Goal: Information Seeking & Learning: Check status

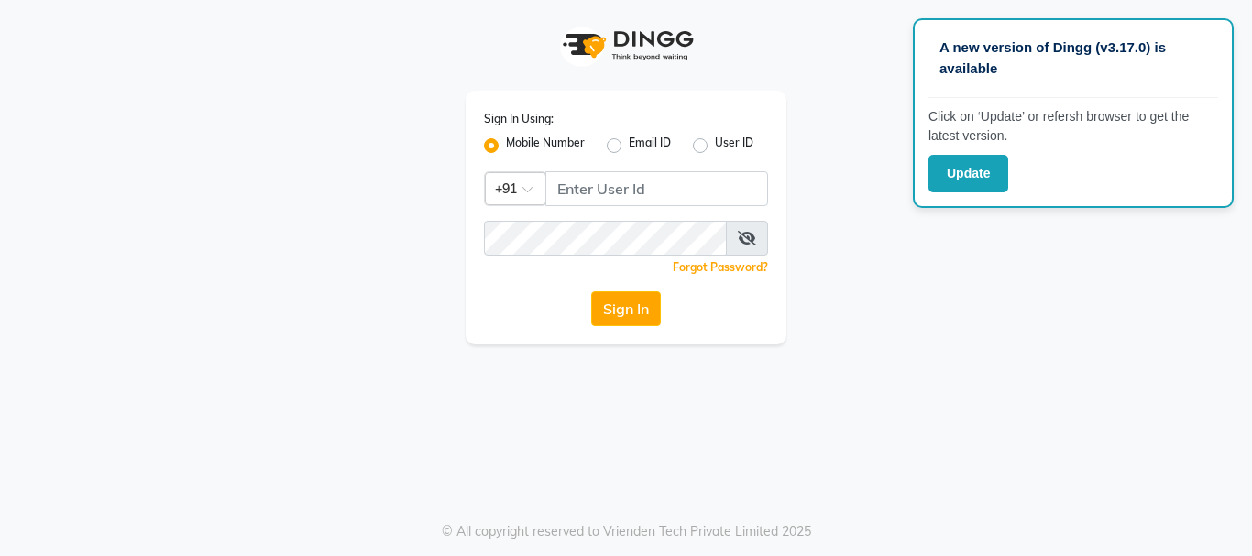
click at [715, 145] on label "User ID" at bounding box center [734, 146] width 38 height 22
click at [715, 145] on input "User ID" at bounding box center [721, 141] width 12 height 12
radio input "true"
radio input "false"
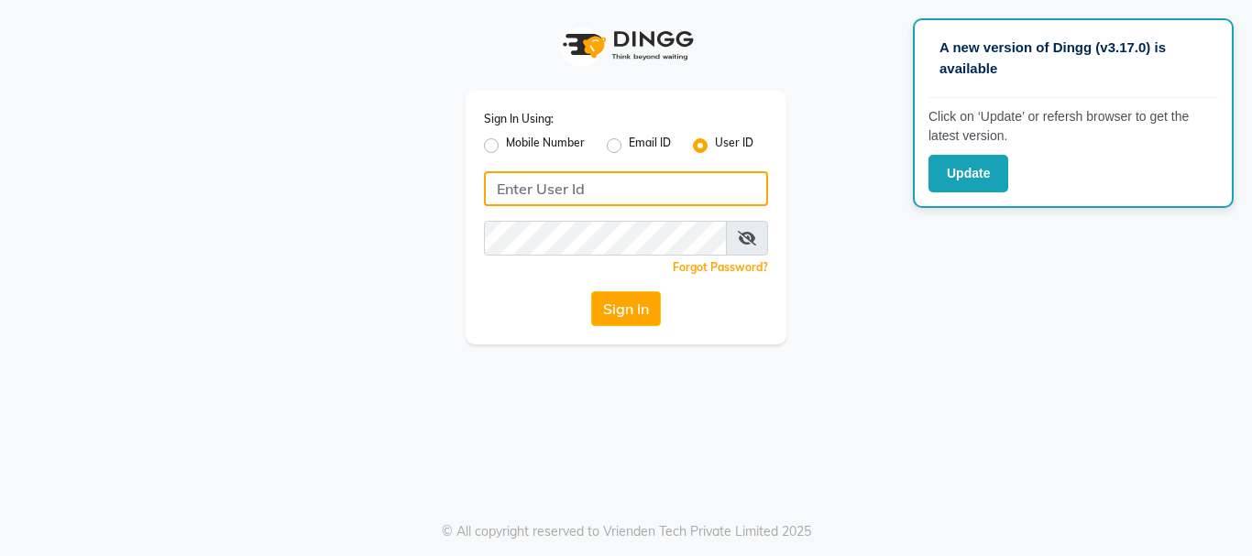
drag, startPoint x: 637, startPoint y: 197, endPoint x: 703, endPoint y: 195, distance: 66.0
click at [637, 196] on input "Username" at bounding box center [626, 188] width 284 height 35
type input "9916586210"
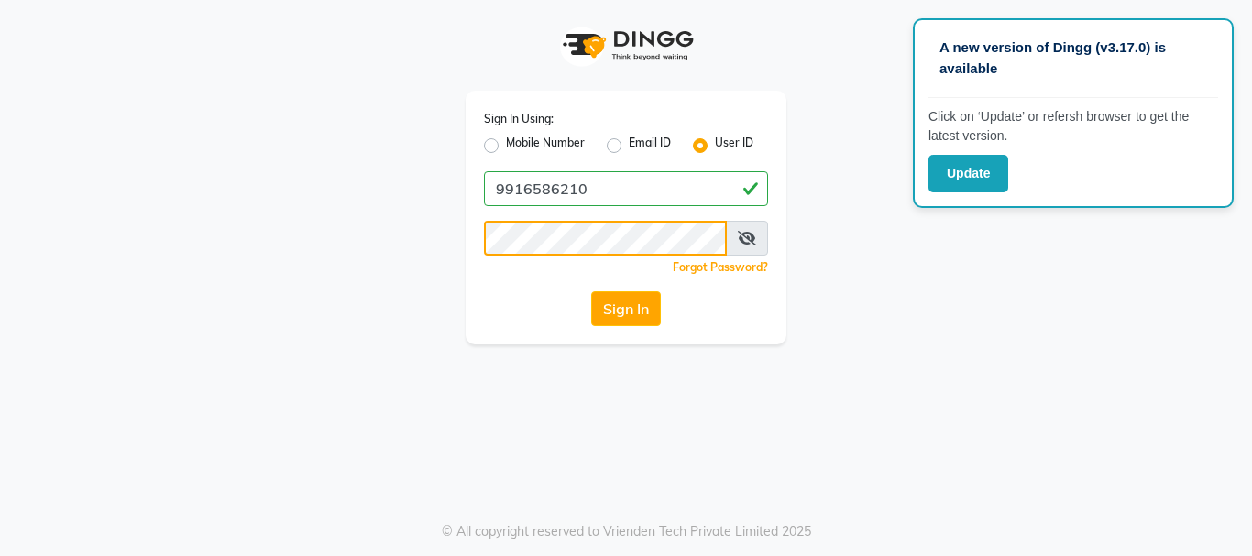
click at [591, 291] on button "Sign In" at bounding box center [626, 308] width 70 height 35
click at [506, 140] on label "Mobile Number" at bounding box center [545, 146] width 79 height 22
click at [506, 140] on input "Mobile Number" at bounding box center [512, 141] width 12 height 12
radio input "true"
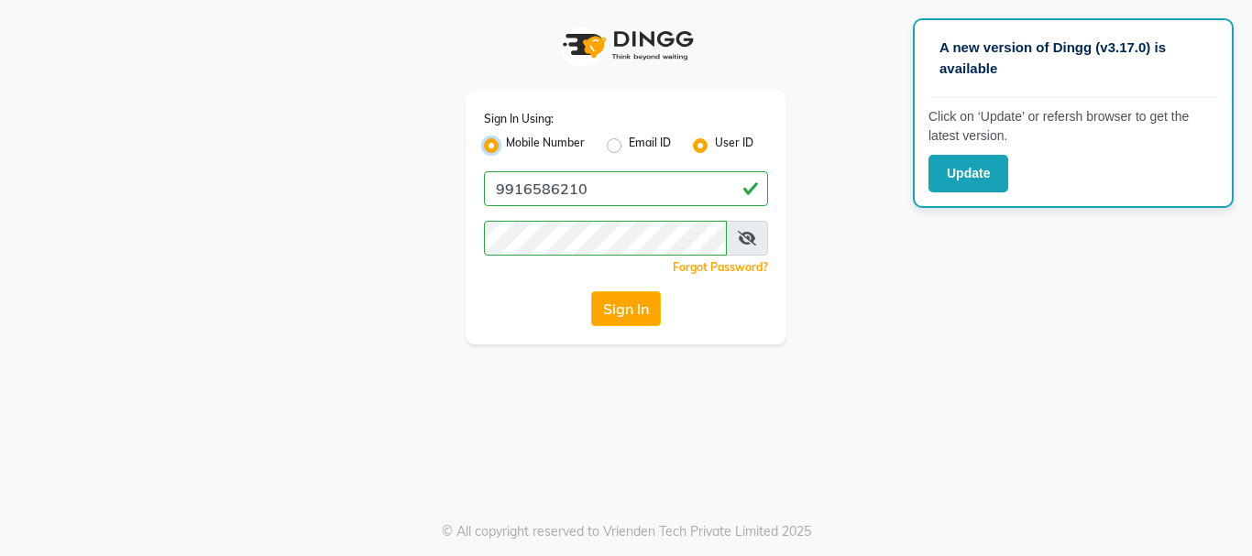
radio input "false"
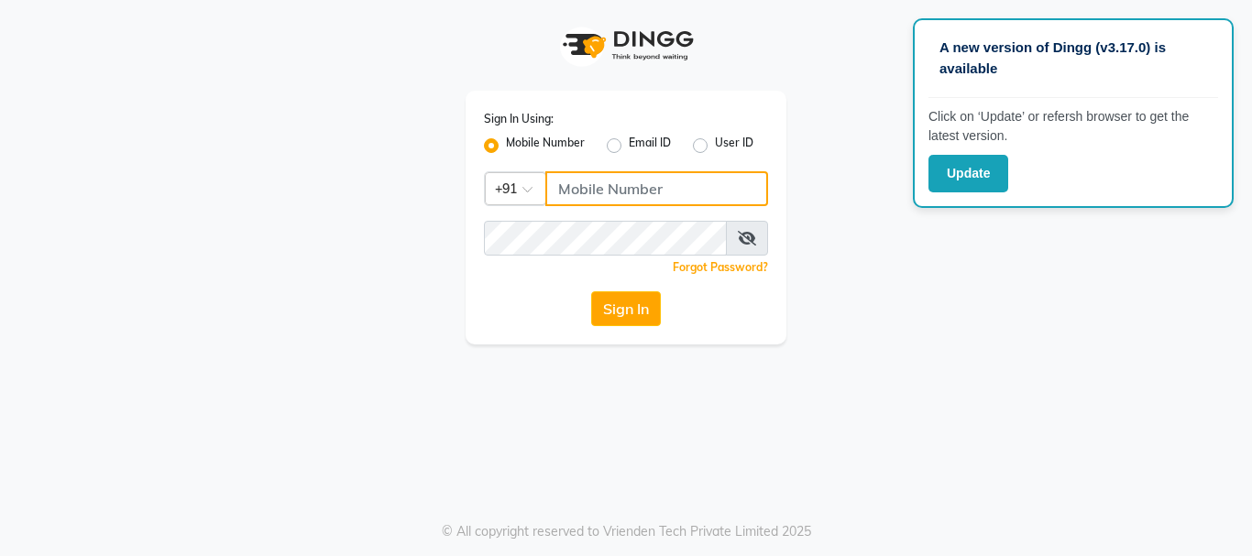
click at [633, 181] on input "Username" at bounding box center [656, 188] width 223 height 35
type input "9916586210"
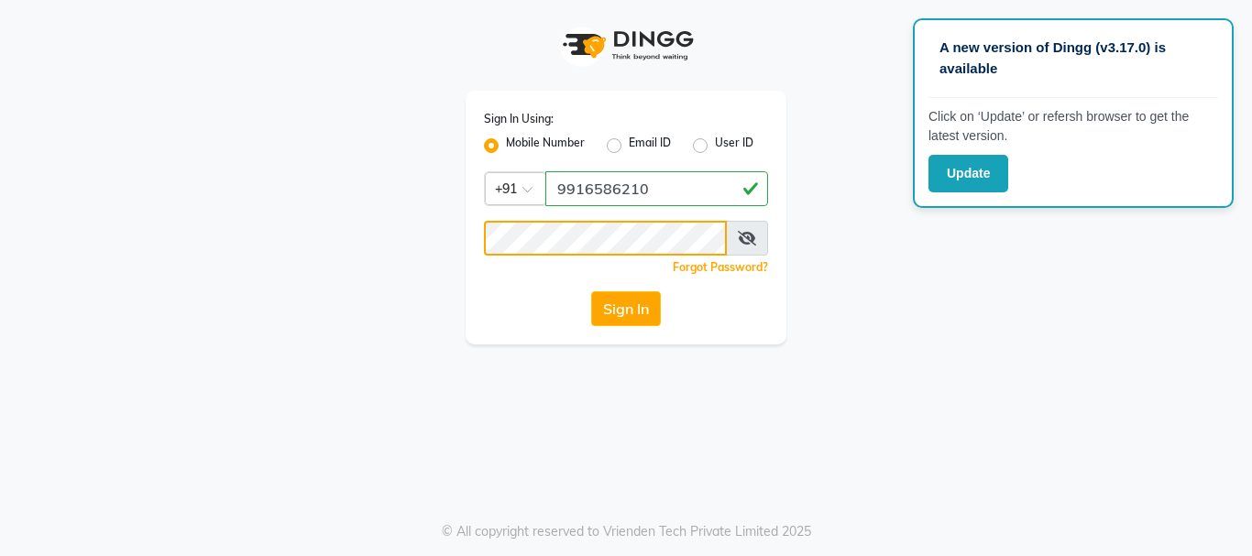
click at [591, 291] on button "Sign In" at bounding box center [626, 308] width 70 height 35
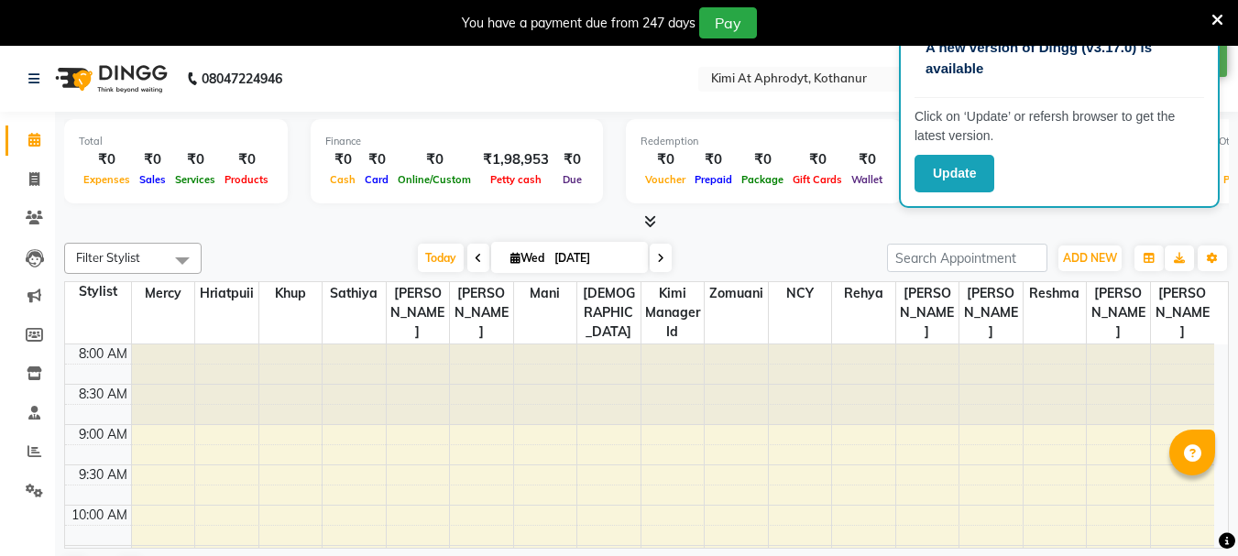
click at [721, 110] on nav "08047224946 Select Location × Kimi At Aphrodyt, Kothanur English ENGLISH Españo…" at bounding box center [619, 79] width 1238 height 66
click at [969, 180] on button "Update" at bounding box center [954, 174] width 80 height 38
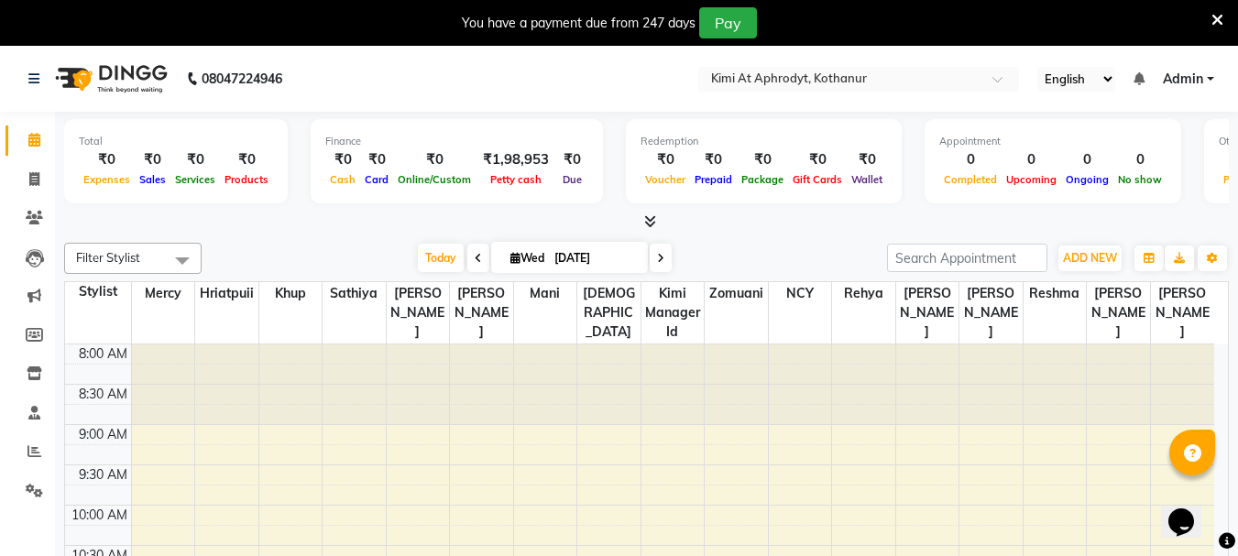
click at [1214, 18] on icon at bounding box center [1217, 20] width 12 height 16
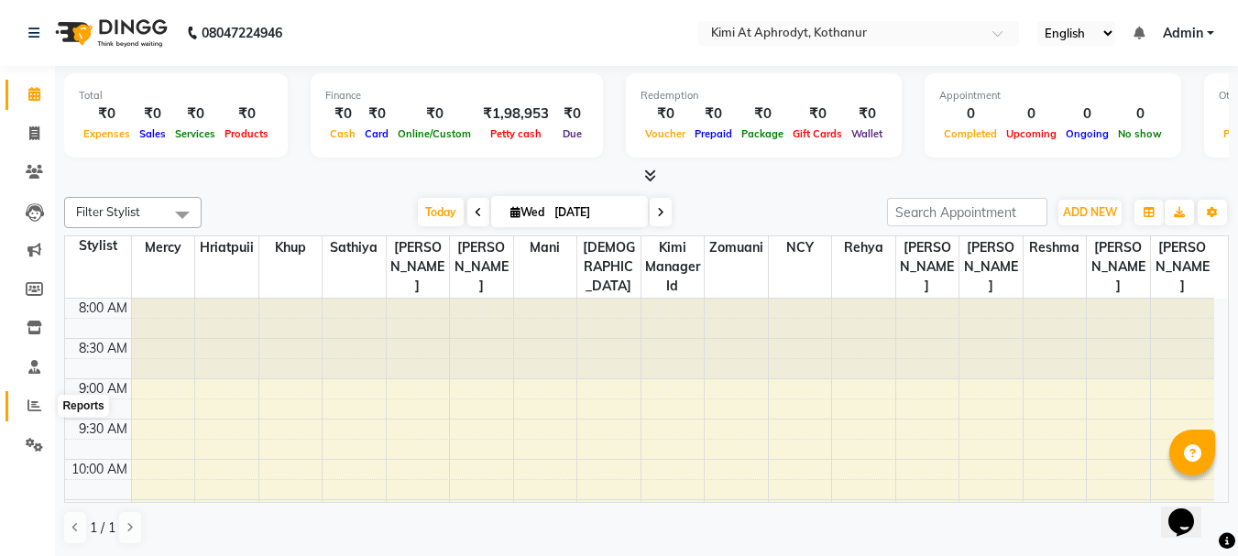
click at [38, 407] on icon at bounding box center [34, 406] width 14 height 14
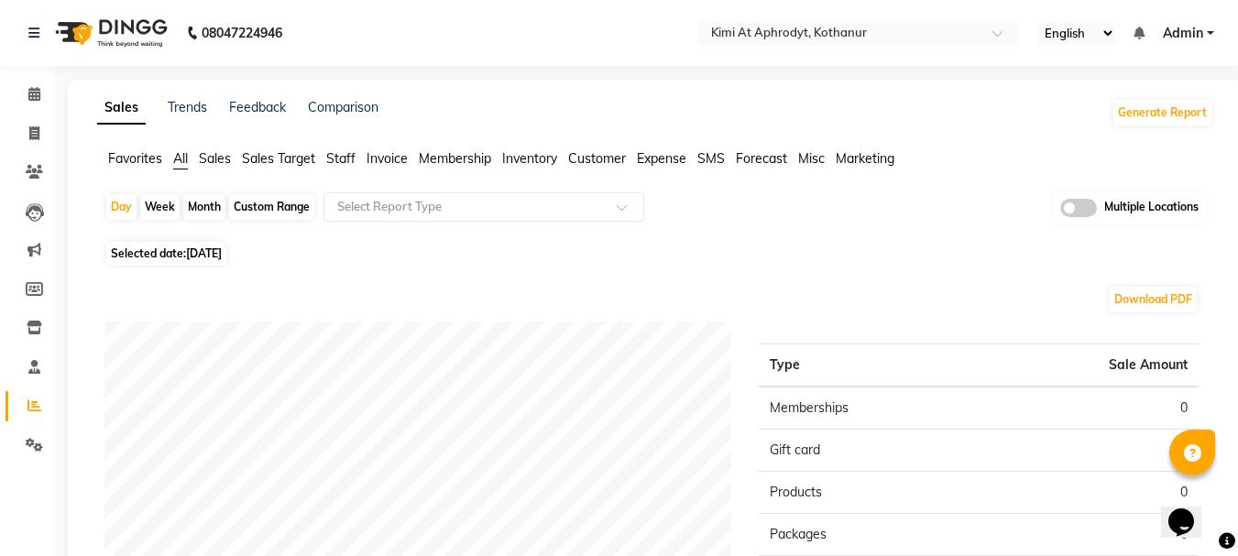
click at [213, 207] on div "Month" at bounding box center [204, 207] width 42 height 26
select select "9"
select select "2025"
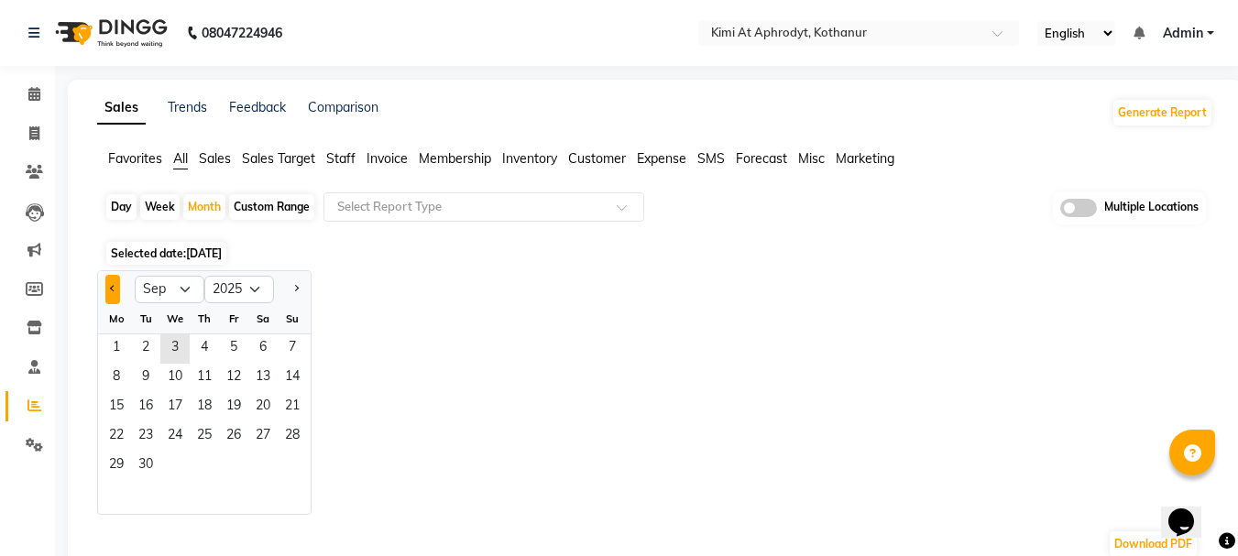
click at [110, 285] on button "Previous month" at bounding box center [112, 289] width 15 height 29
select select "8"
click at [234, 349] on span "1" at bounding box center [233, 348] width 29 height 29
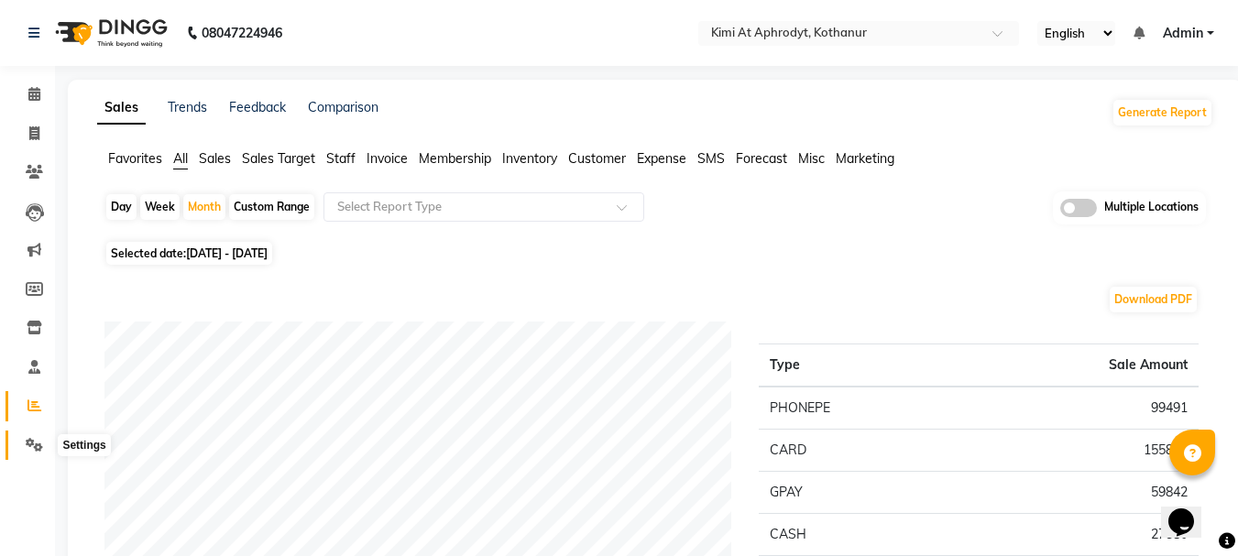
click at [38, 445] on icon at bounding box center [34, 445] width 17 height 14
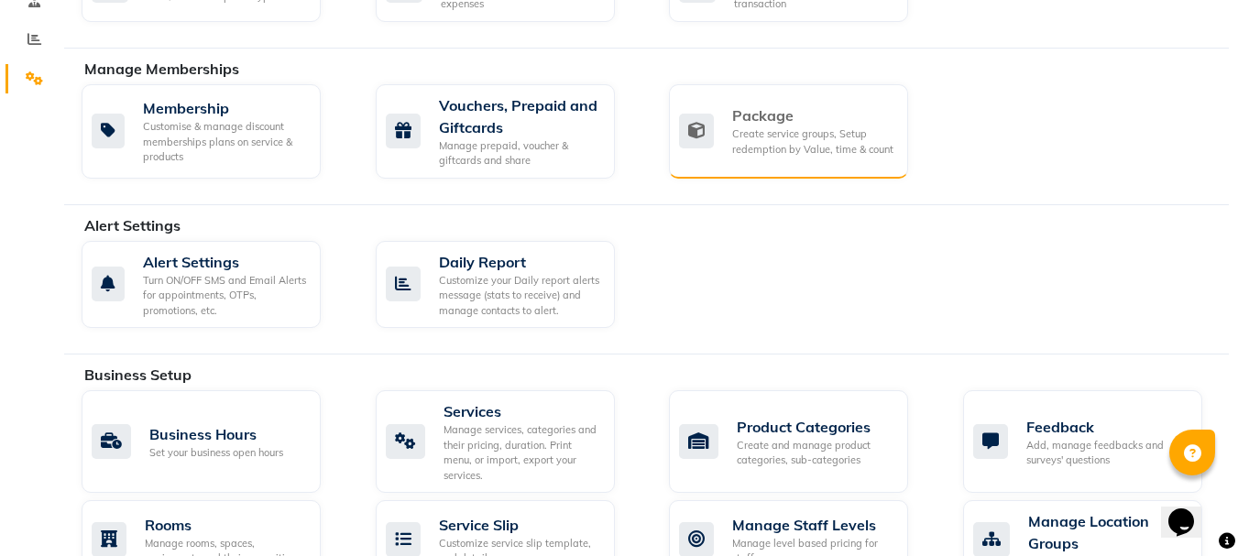
click at [785, 134] on div "Create service groups, Setup redemption by Value, time & count" at bounding box center [812, 141] width 161 height 30
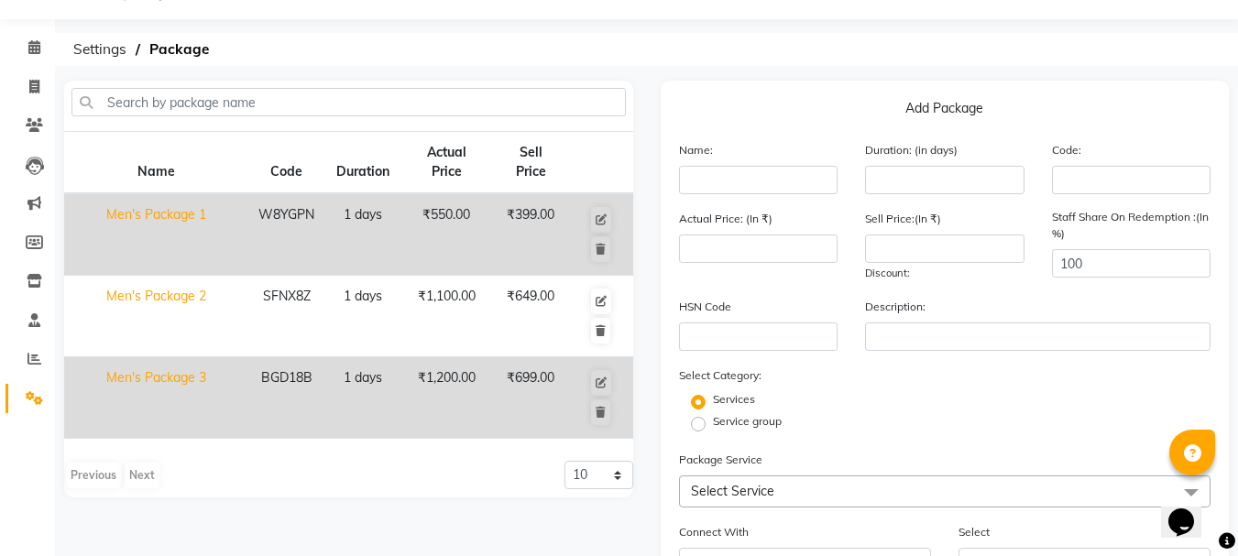
scroll to position [35, 0]
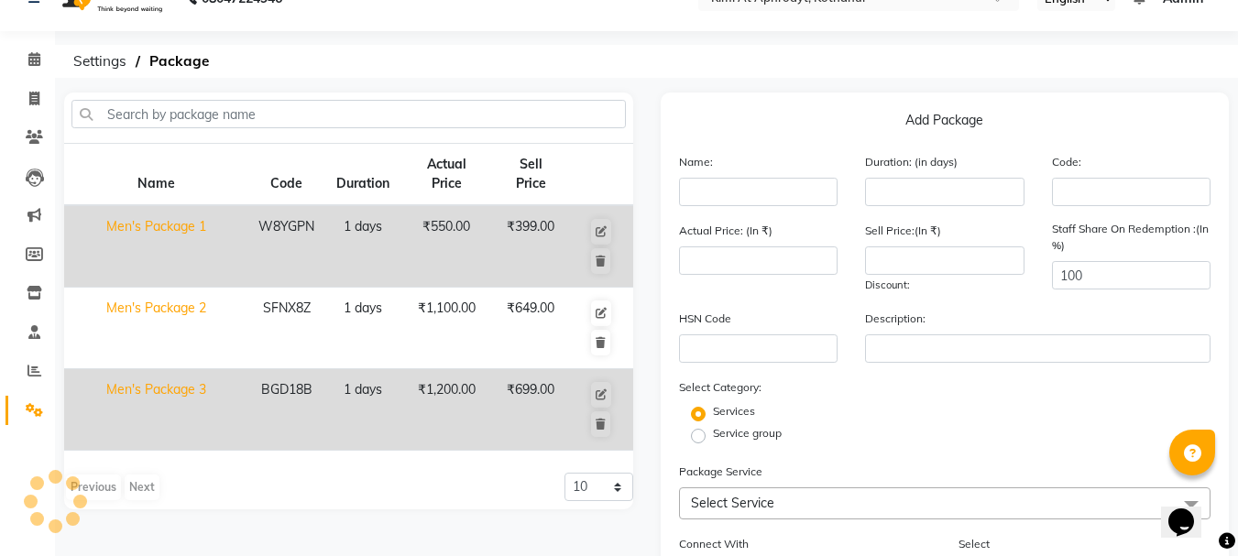
click at [996, 427] on div "Service group" at bounding box center [945, 436] width 560 height 22
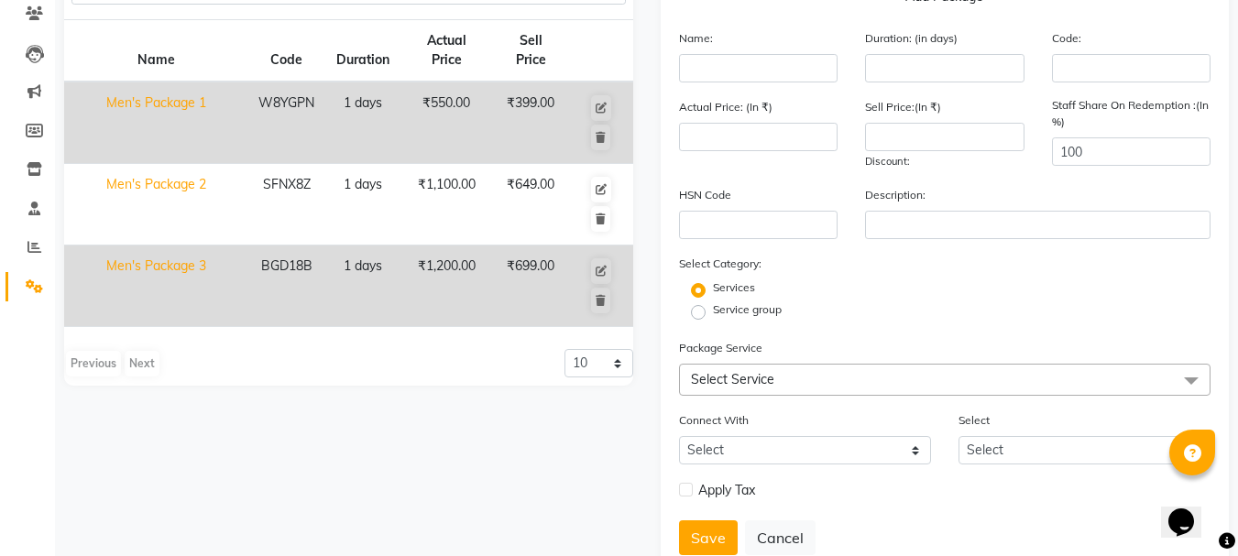
scroll to position [218, 0]
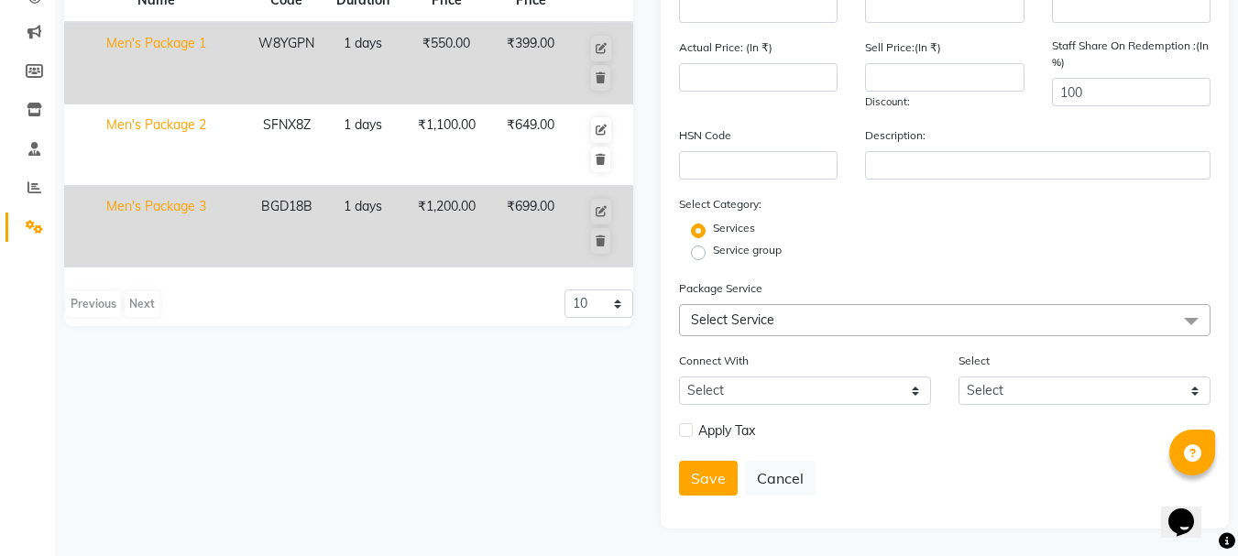
click at [1015, 332] on span "Select Service" at bounding box center [945, 320] width 532 height 32
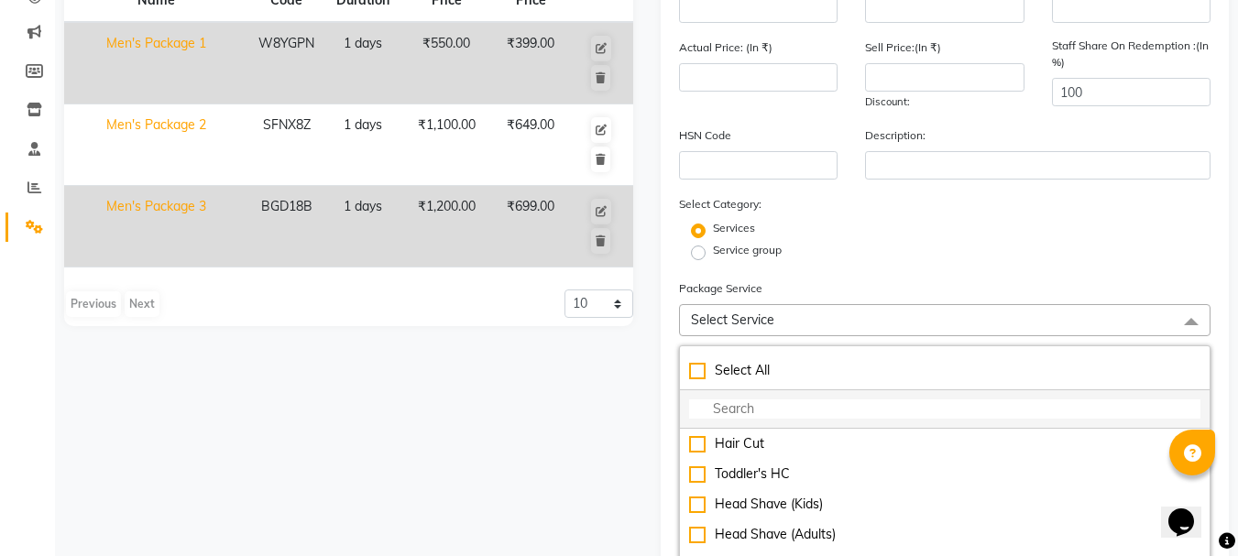
click at [803, 400] on input "multiselect-search" at bounding box center [945, 409] width 512 height 19
click at [515, 468] on div "Name Code Duration Actual Price Sell Price Men's Package 1 W8YGPN 1 days ₹550.0…" at bounding box center [348, 355] width 597 height 893
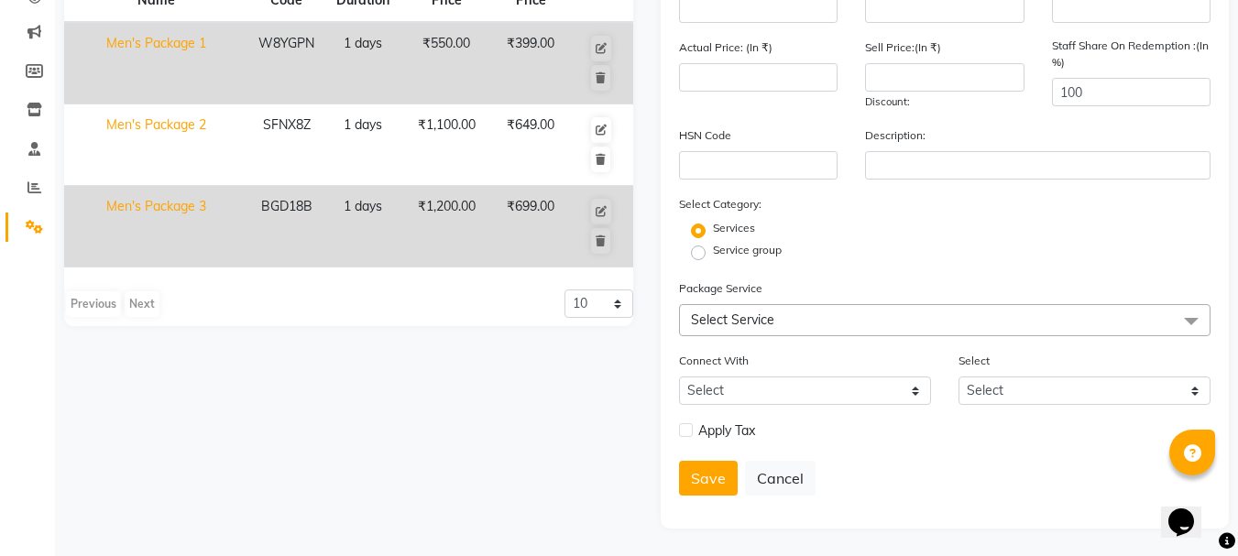
scroll to position [0, 0]
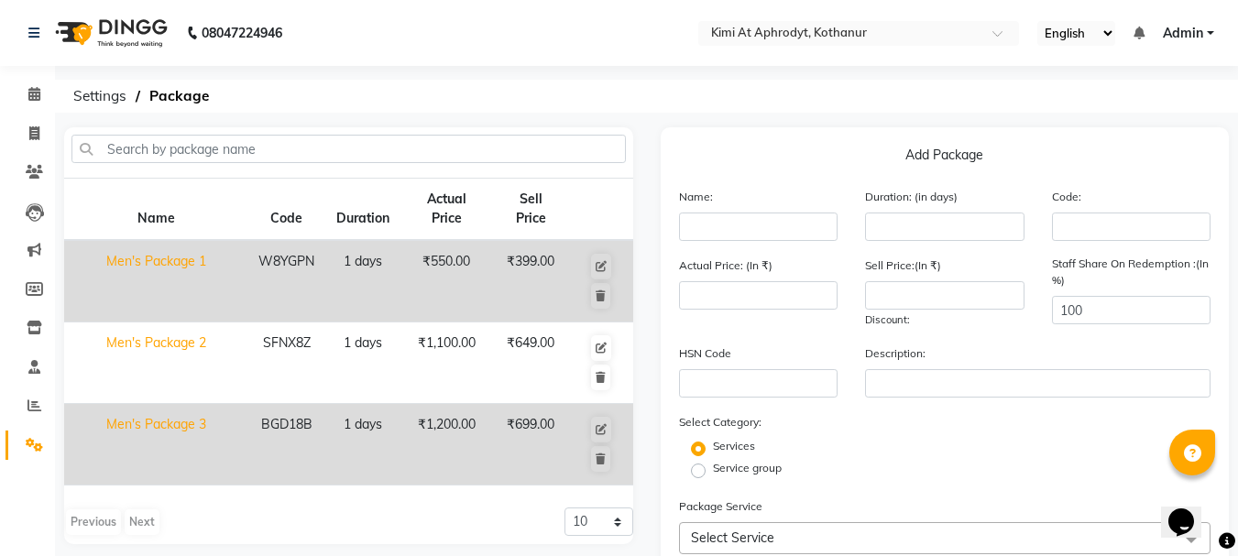
click at [757, 93] on ol "Settings Package" at bounding box center [643, 96] width 1158 height 33
click at [29, 398] on span at bounding box center [34, 406] width 32 height 21
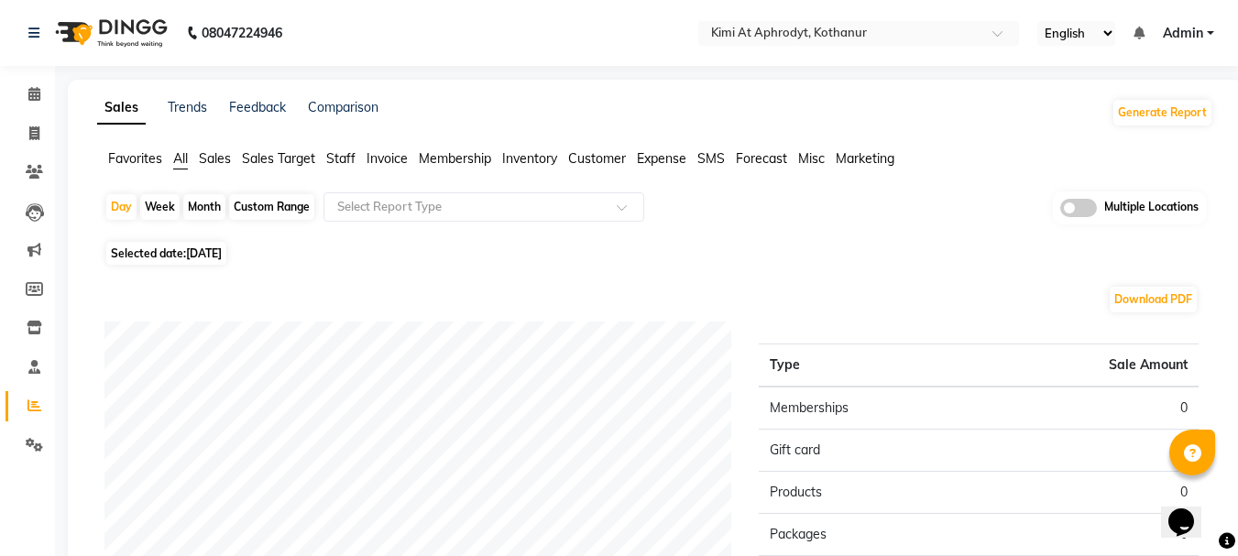
click at [205, 212] on div "Month" at bounding box center [204, 207] width 42 height 26
select select "9"
select select "2025"
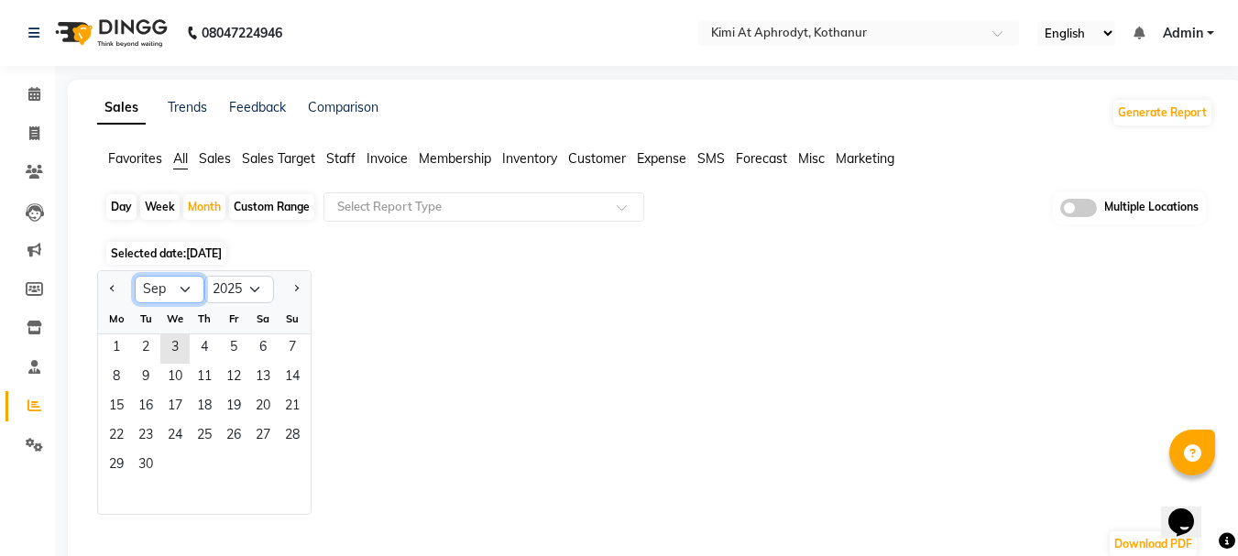
click at [193, 291] on select "Jan Feb Mar Apr May Jun [DATE] Aug Sep Oct Nov Dec" at bounding box center [170, 289] width 70 height 27
select select "8"
click at [135, 276] on select "Jan Feb Mar Apr May Jun [DATE] Aug Sep Oct Nov Dec" at bounding box center [170, 289] width 70 height 27
click at [238, 345] on span "1" at bounding box center [233, 348] width 29 height 29
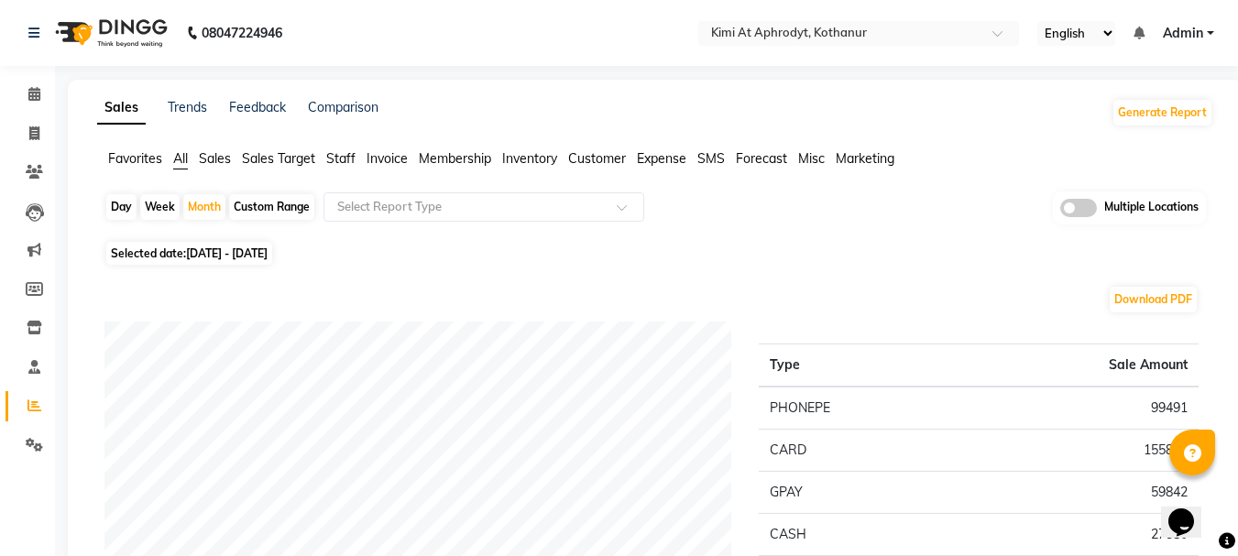
click at [209, 154] on span "Sales" at bounding box center [215, 158] width 32 height 16
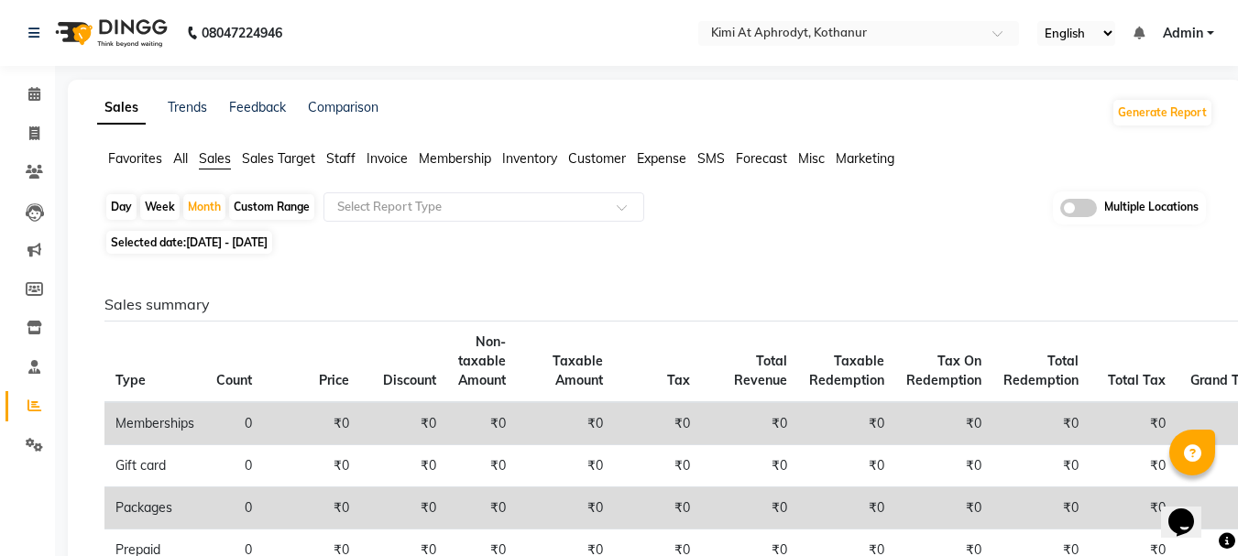
click at [954, 112] on div "Sales Trends Feedback Comparison Generate Report" at bounding box center [655, 112] width 1138 height 29
click at [593, 159] on span "Customer" at bounding box center [597, 158] width 58 height 16
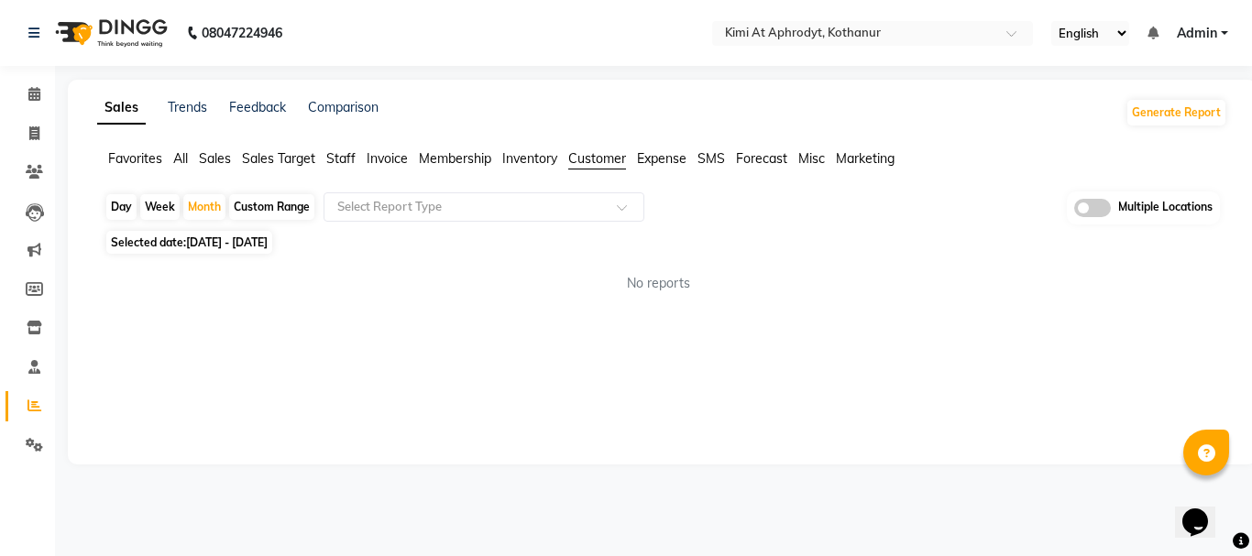
click at [386, 159] on span "Invoice" at bounding box center [387, 158] width 41 height 16
click at [338, 163] on span "Staff" at bounding box center [340, 158] width 29 height 16
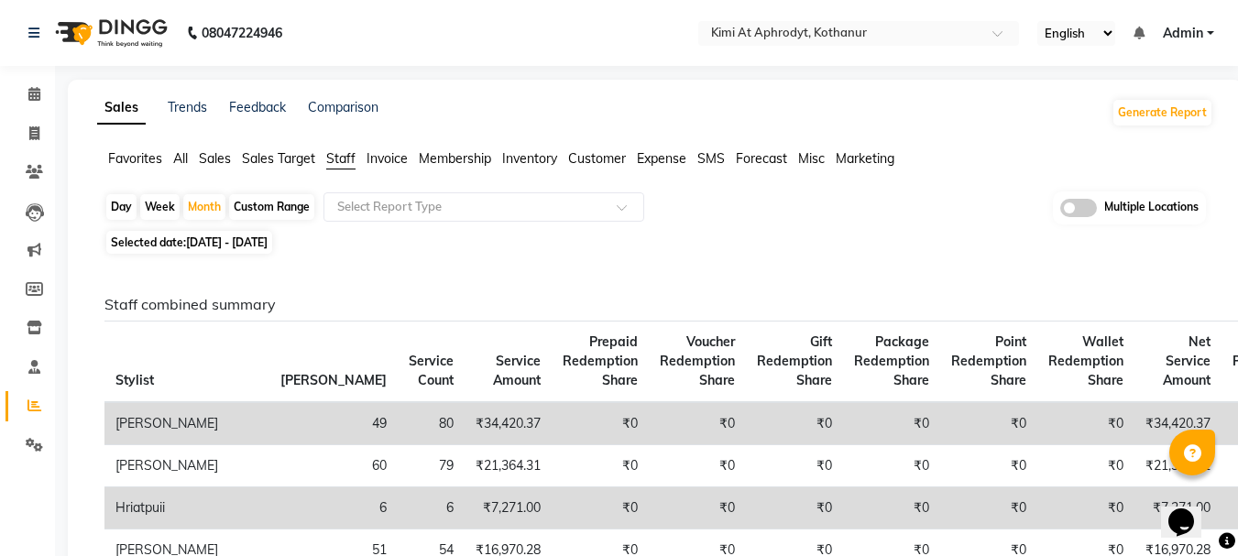
click at [257, 160] on span "Sales Target" at bounding box center [278, 158] width 73 height 16
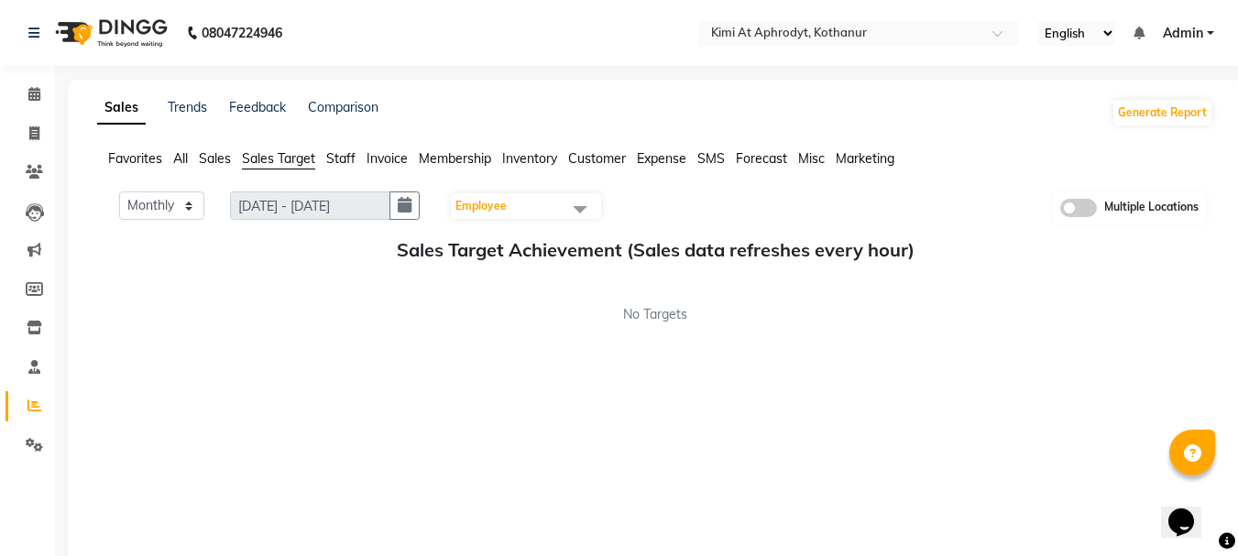
click at [216, 159] on span "Sales" at bounding box center [215, 158] width 32 height 16
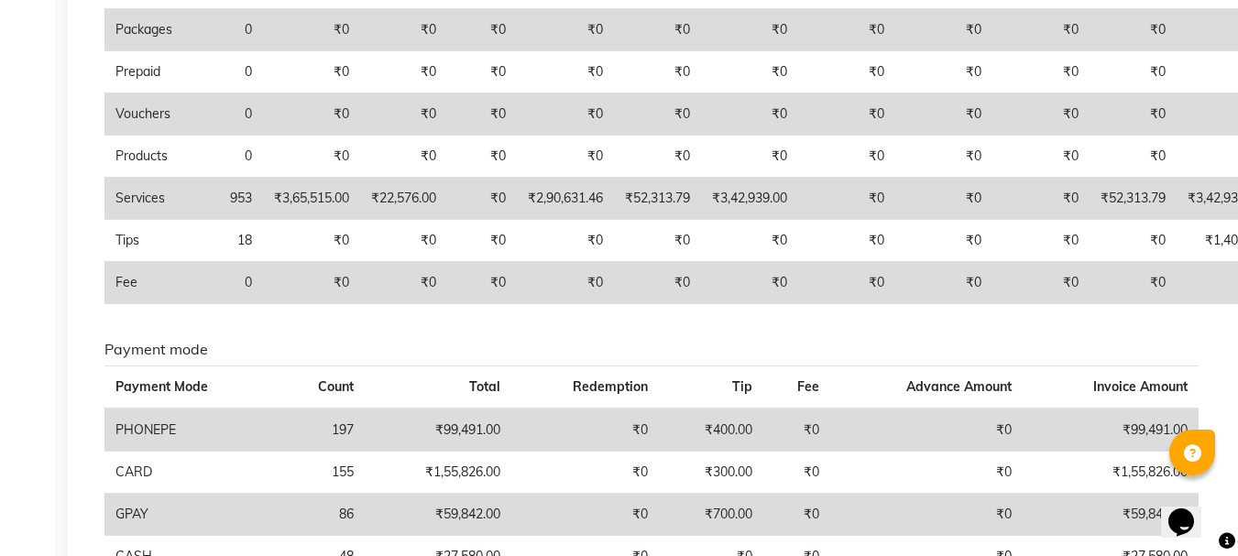
scroll to position [597, 0]
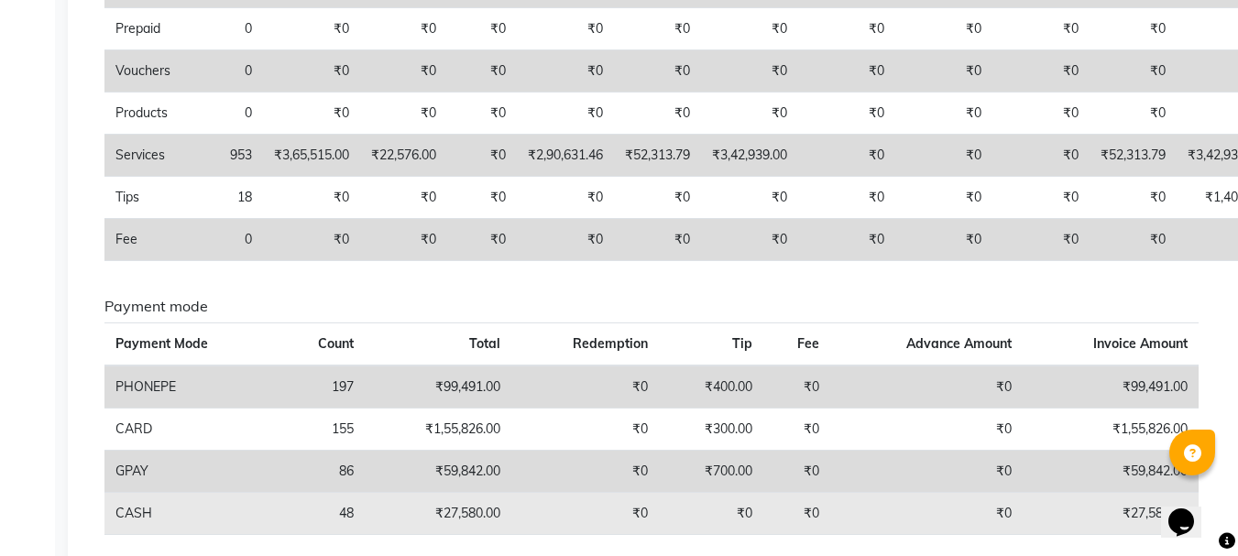
drag, startPoint x: 771, startPoint y: 510, endPoint x: 990, endPoint y: 464, distance: 223.9
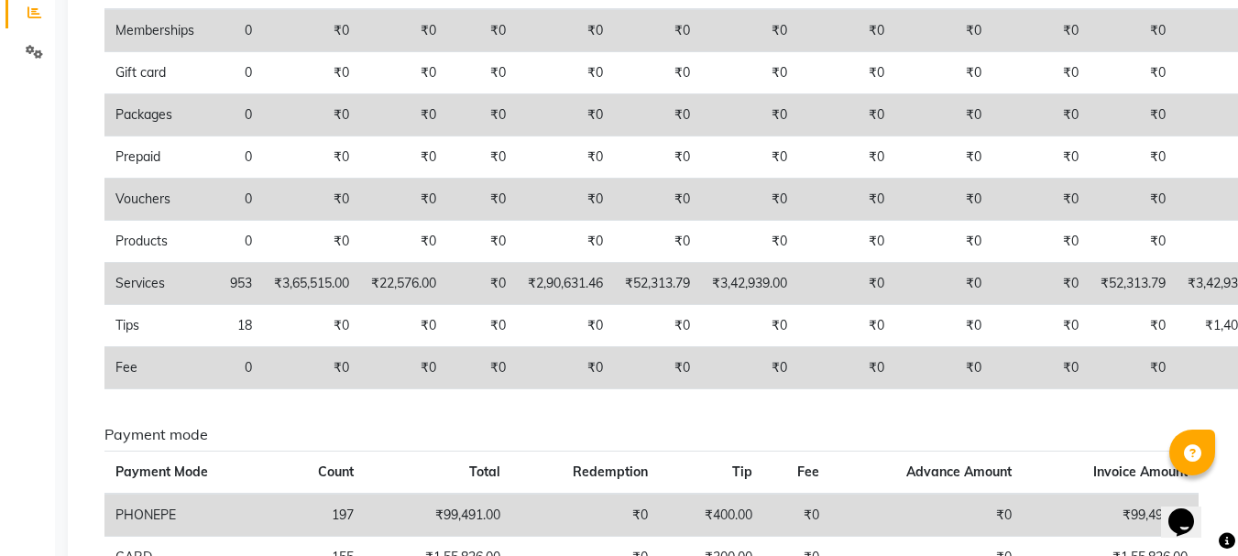
scroll to position [405, 0]
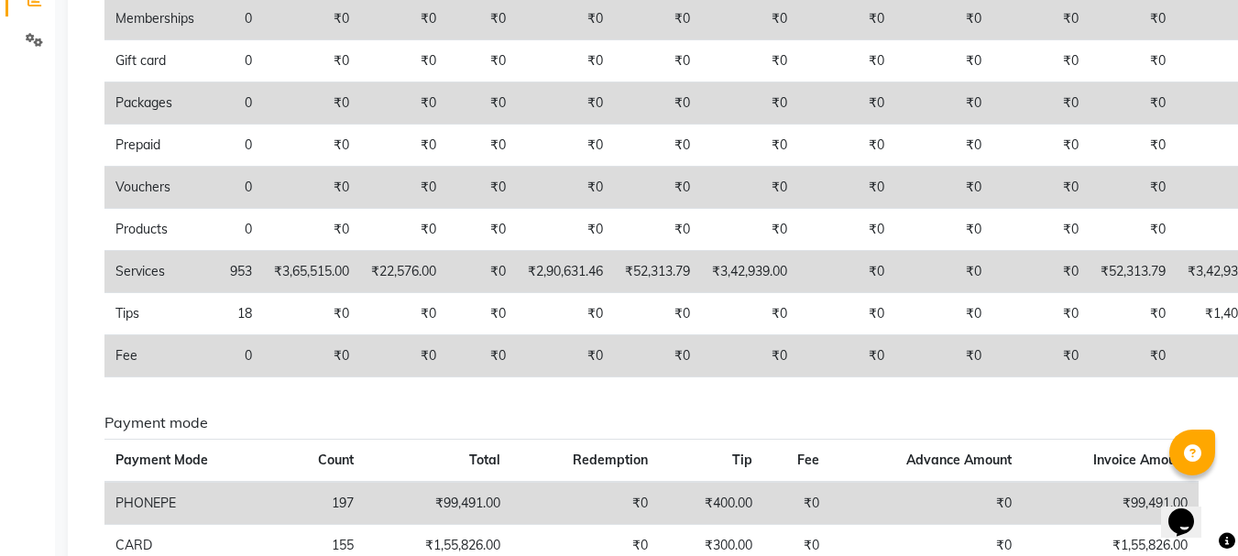
drag, startPoint x: 835, startPoint y: 405, endPoint x: 1122, endPoint y: 405, distance: 287.7
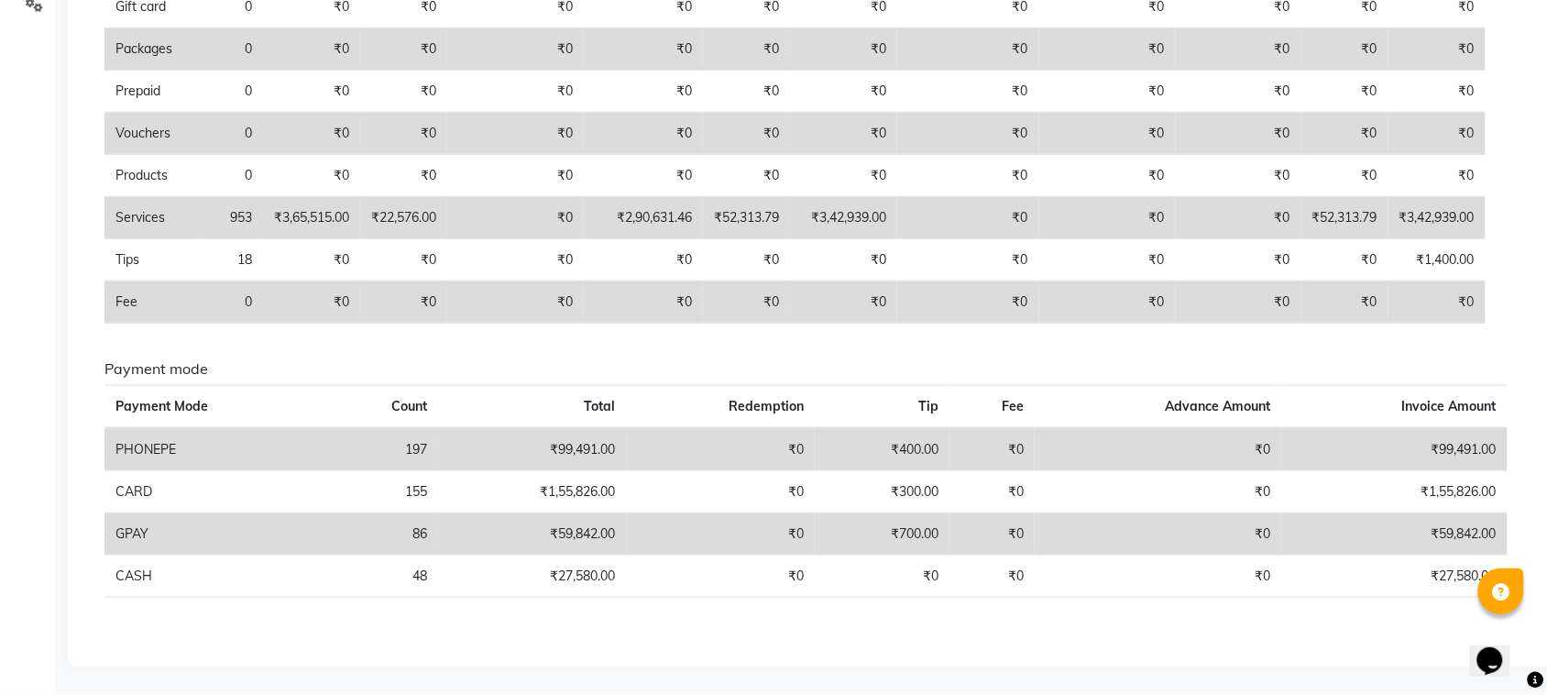
scroll to position [0, 0]
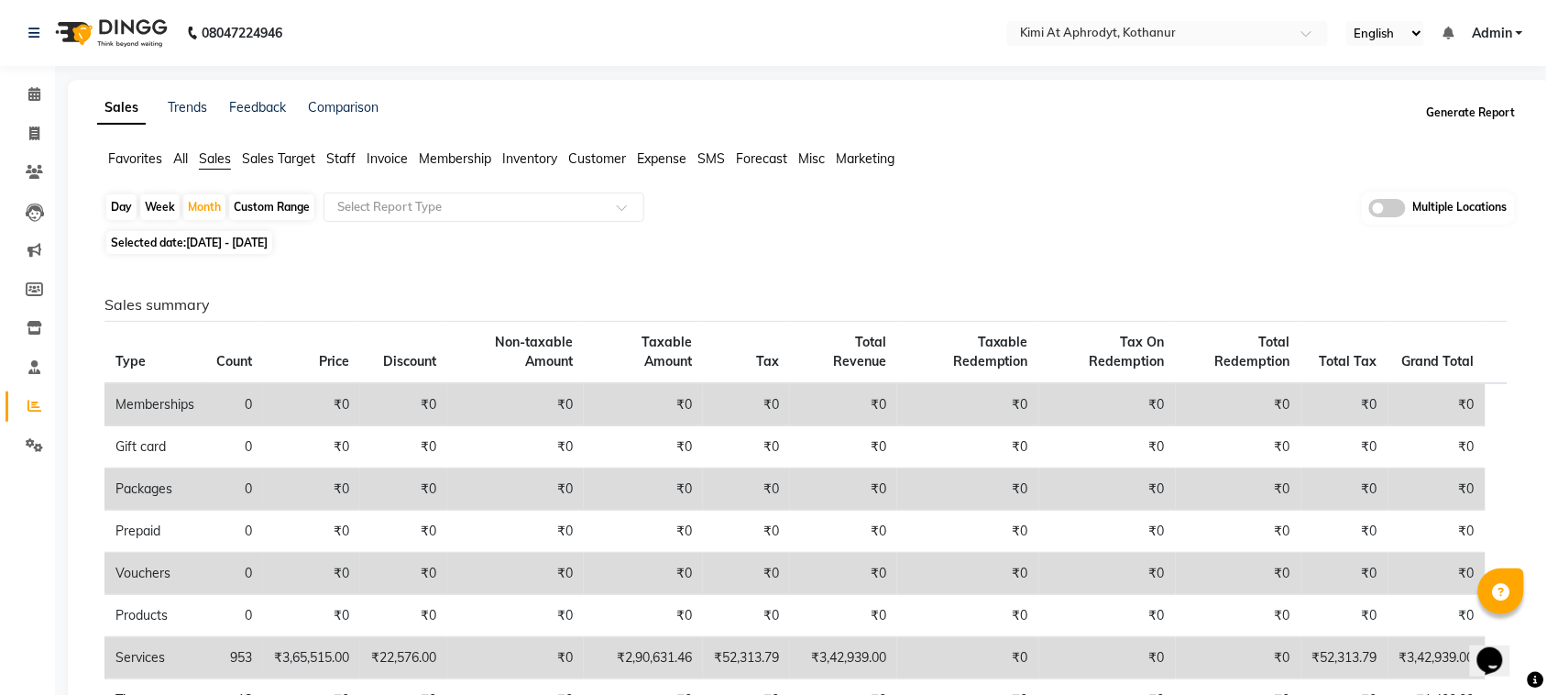
click at [1251, 110] on button "Generate Report" at bounding box center [1471, 113] width 98 height 26
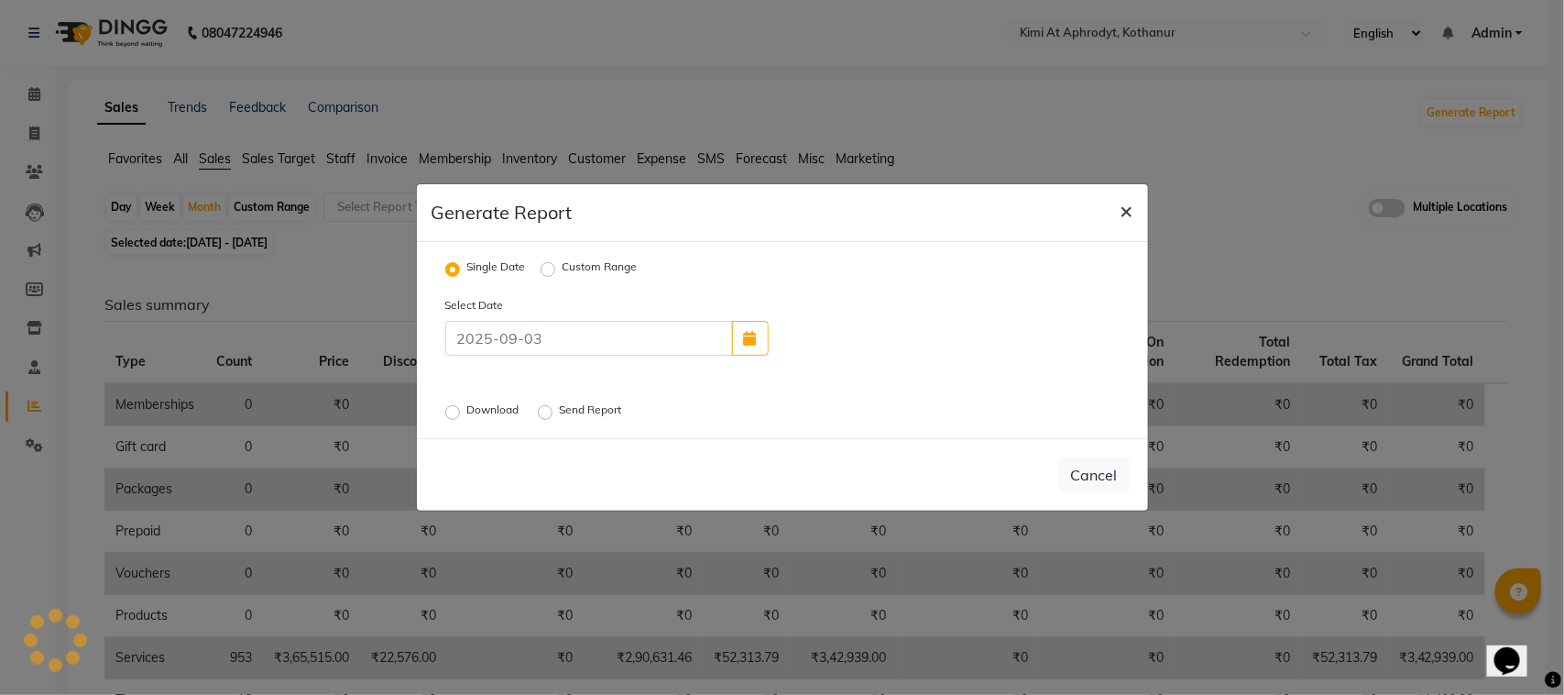
click at [1136, 213] on button "×" at bounding box center [1127, 209] width 42 height 51
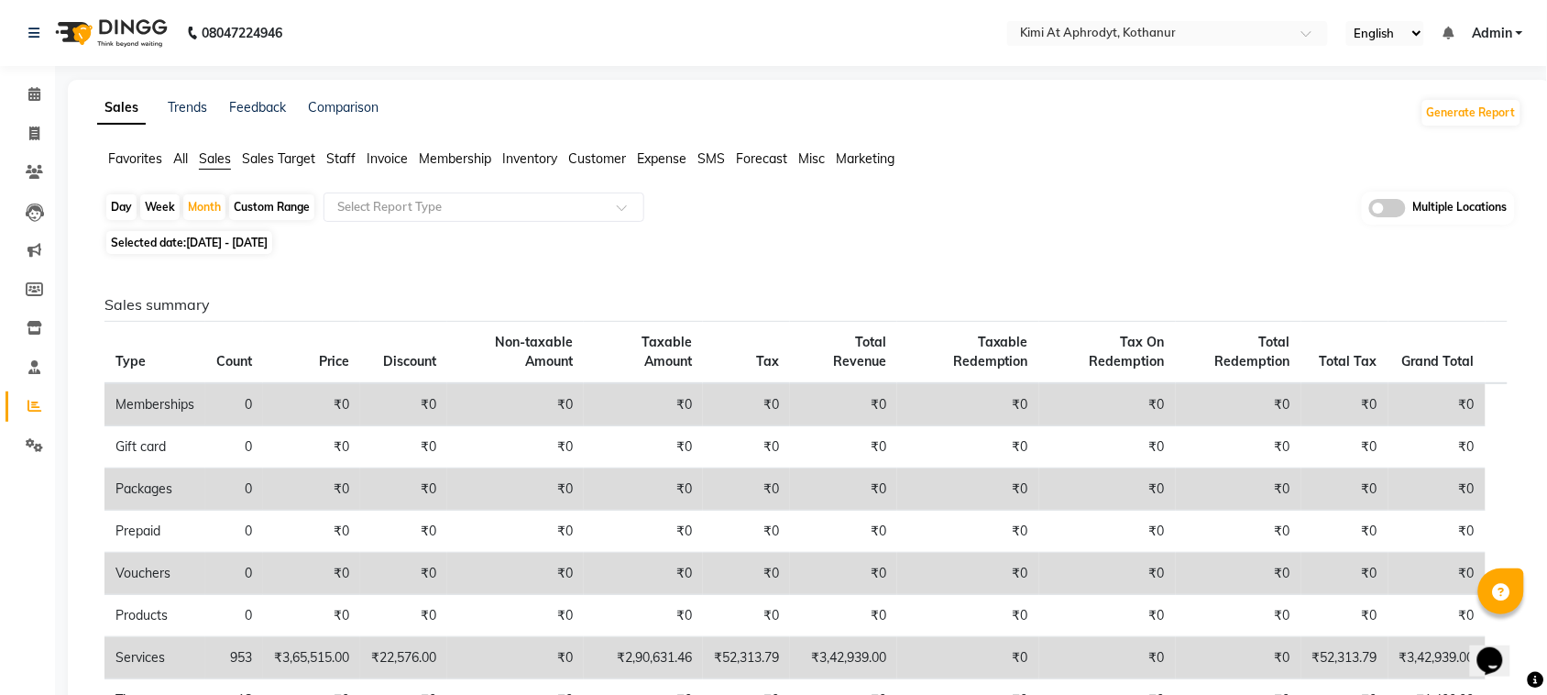
click at [1251, 213] on span "Multiple Locations" at bounding box center [1460, 208] width 94 height 18
click at [1251, 303] on h6 "Sales summary" at bounding box center [805, 304] width 1403 height 17
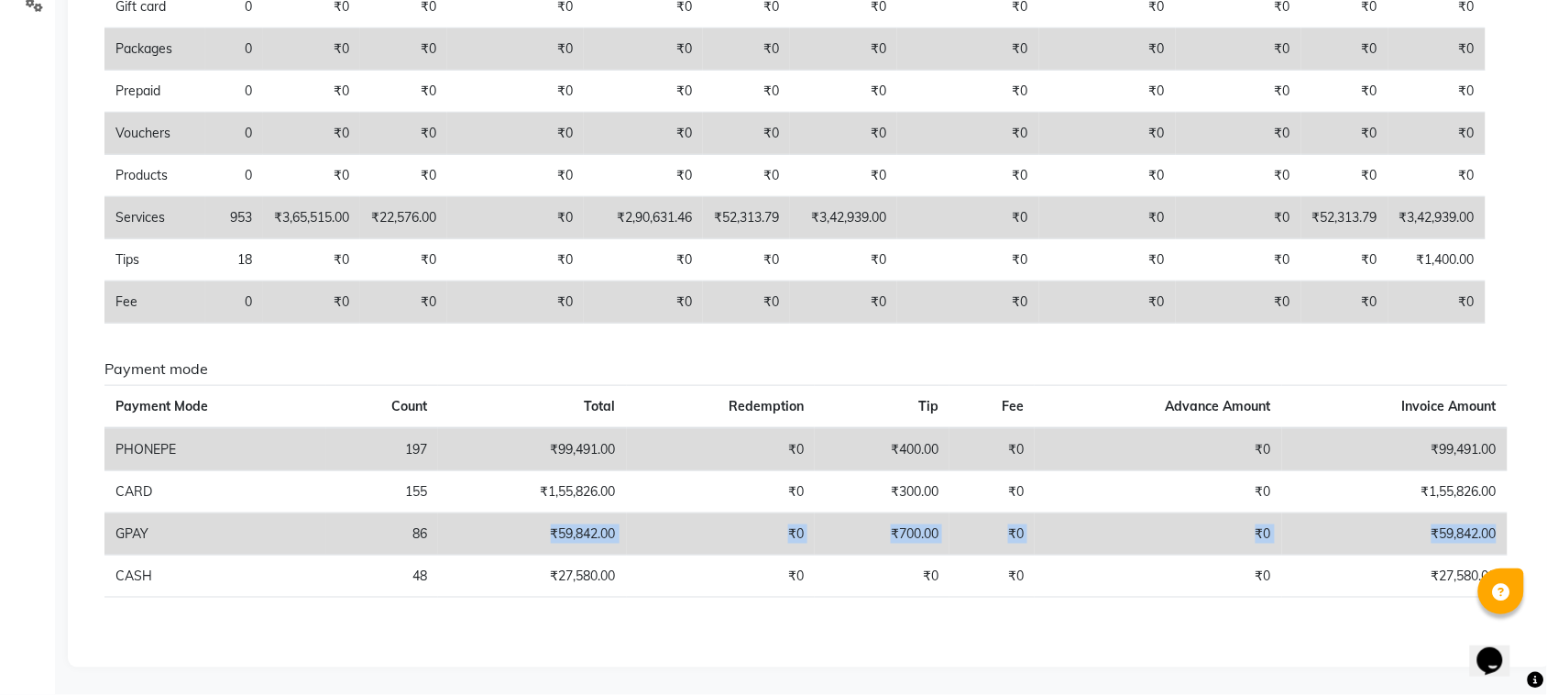
drag, startPoint x: 1500, startPoint y: 527, endPoint x: 511, endPoint y: 537, distance: 988.7
click at [511, 537] on tr "GPAY 86 ₹59,842.00 ₹0 ₹700.00 ₹0 ₹0 ₹59,842.00" at bounding box center [805, 534] width 1403 height 42
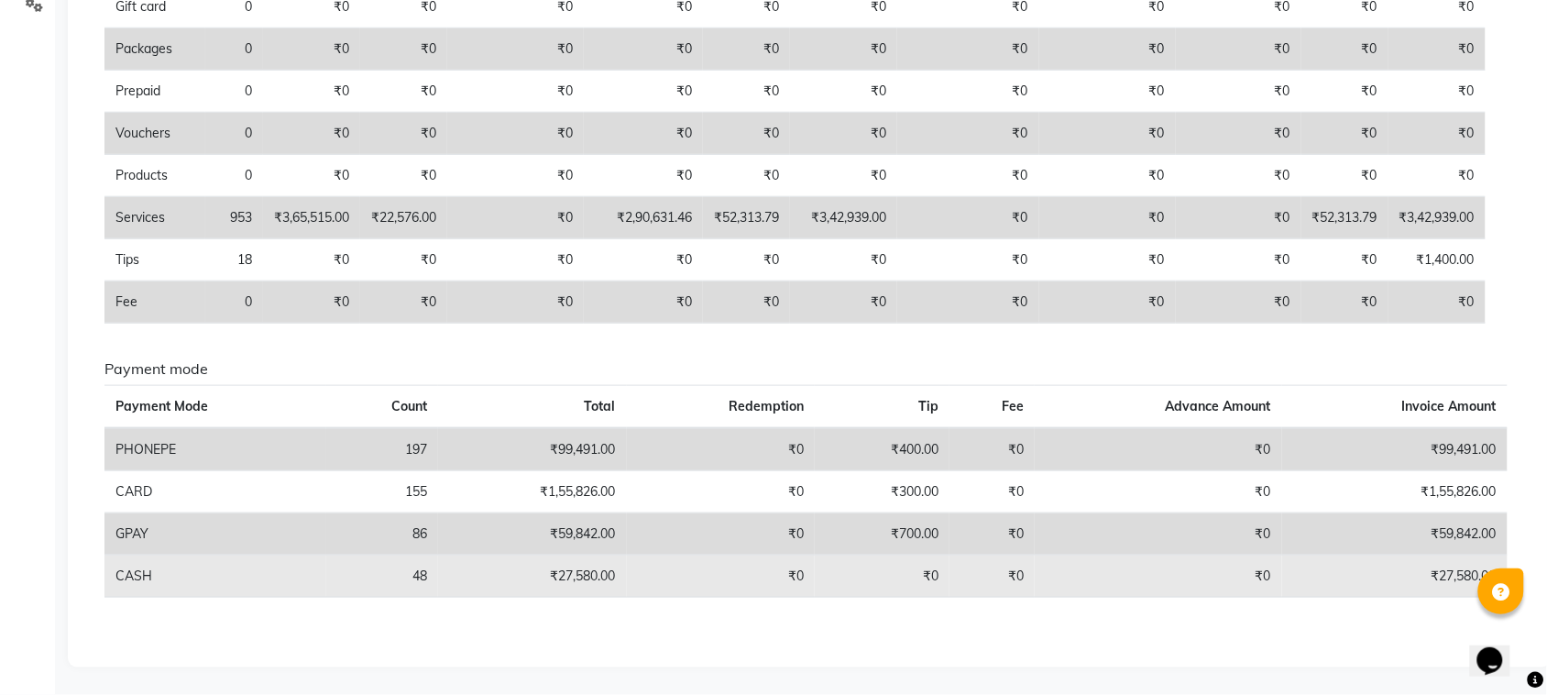
click at [1251, 555] on td "₹27,580.00" at bounding box center [1394, 576] width 225 height 42
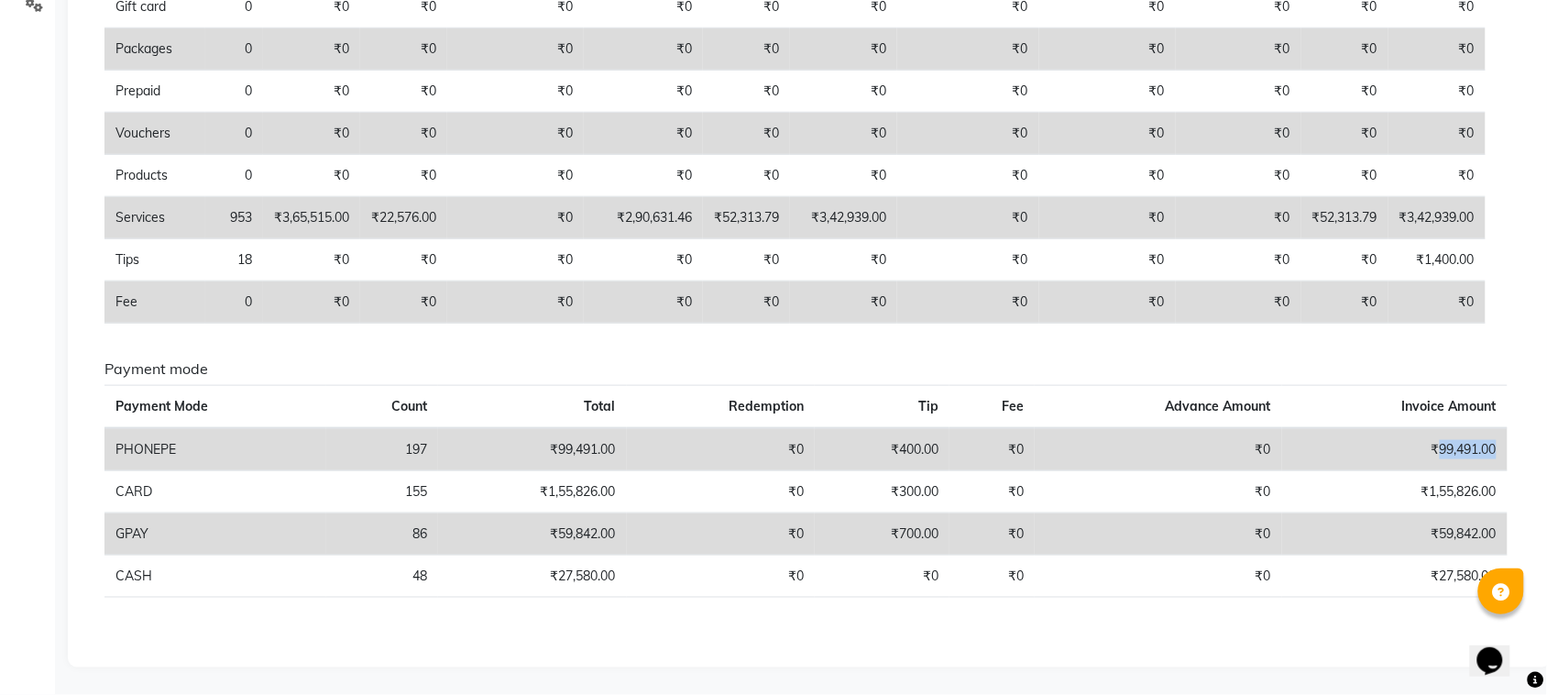
drag, startPoint x: 1434, startPoint y: 446, endPoint x: 1504, endPoint y: 454, distance: 70.1
click at [1251, 454] on td "₹99,491.00" at bounding box center [1394, 449] width 225 height 43
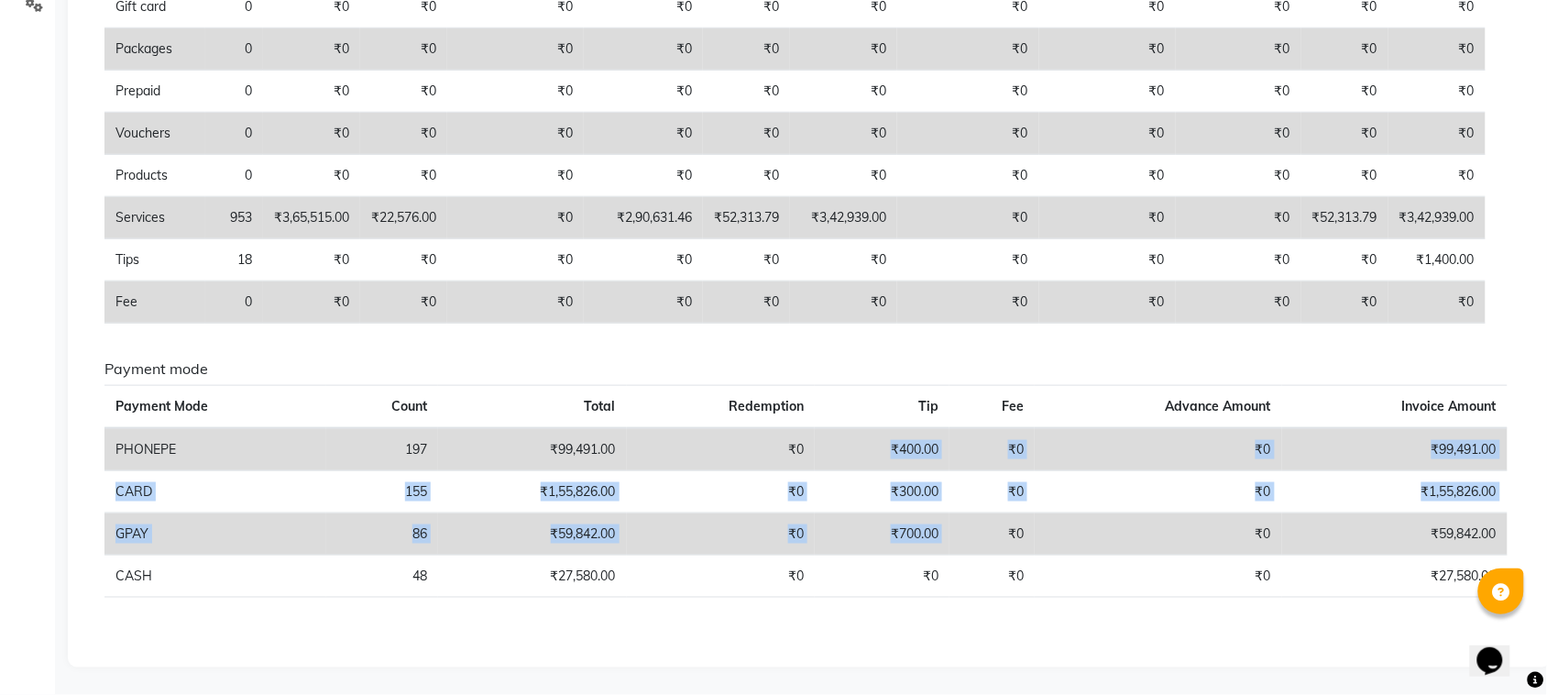
drag, startPoint x: 893, startPoint y: 454, endPoint x: 983, endPoint y: 538, distance: 123.2
click at [983, 538] on tbody "PHONEPE 197 ₹99,491.00 ₹0 ₹400.00 ₹0 ₹0 ₹99,491.00 CARD 155 ₹1,55,826.00 ₹0 ₹30…" at bounding box center [805, 513] width 1403 height 170
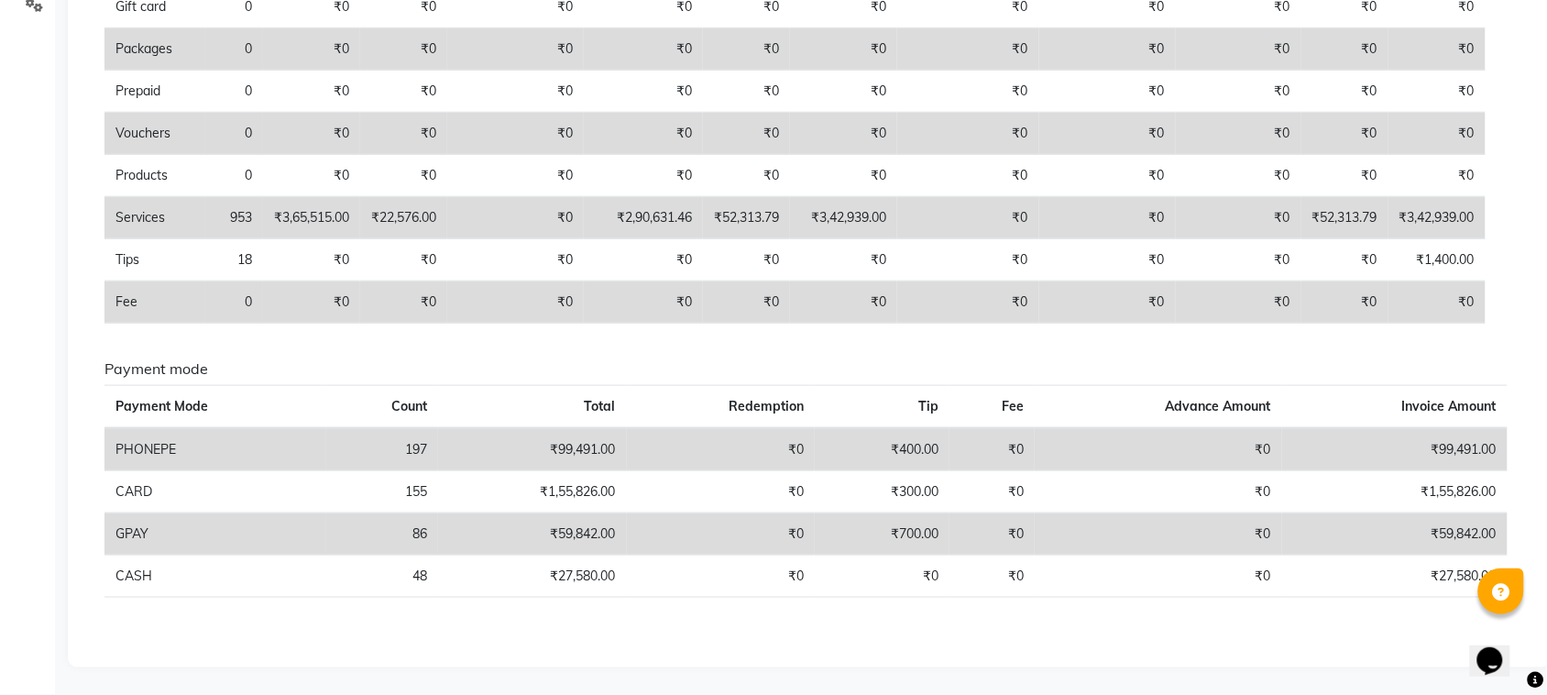
click at [1033, 555] on div "Payment mode Payment Mode Count Total Redemption Tip Fee Advance Amount Invoice…" at bounding box center [806, 486] width 1430 height 252
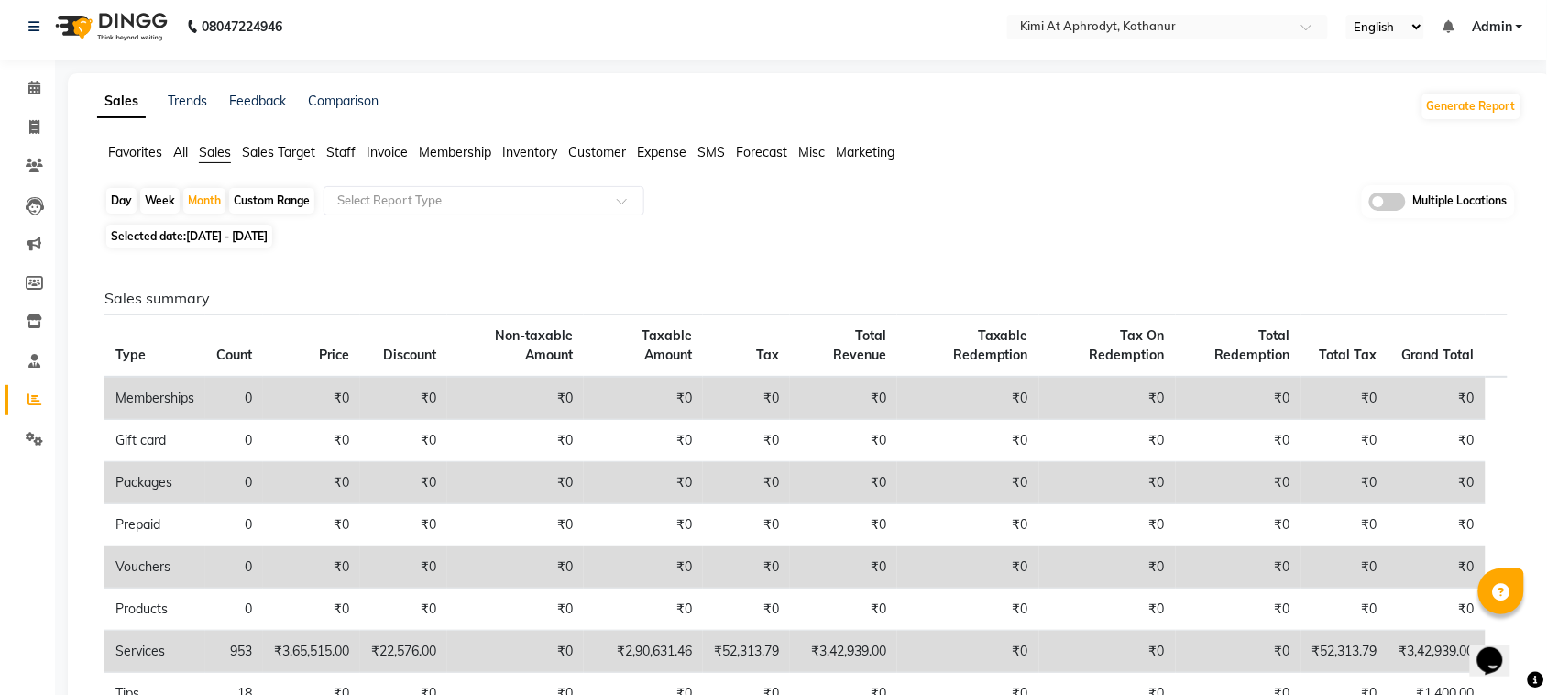
scroll to position [0, 0]
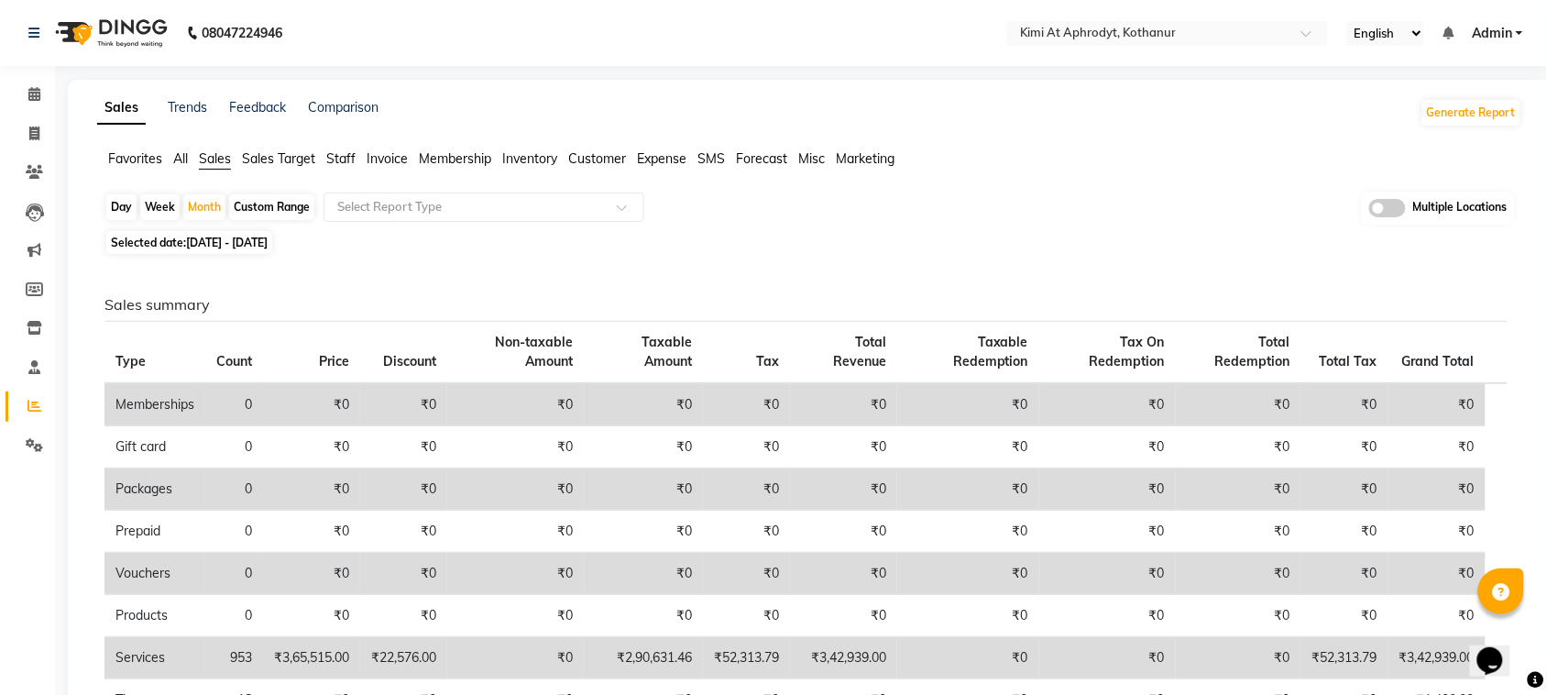
click at [177, 159] on span "All" at bounding box center [180, 158] width 15 height 16
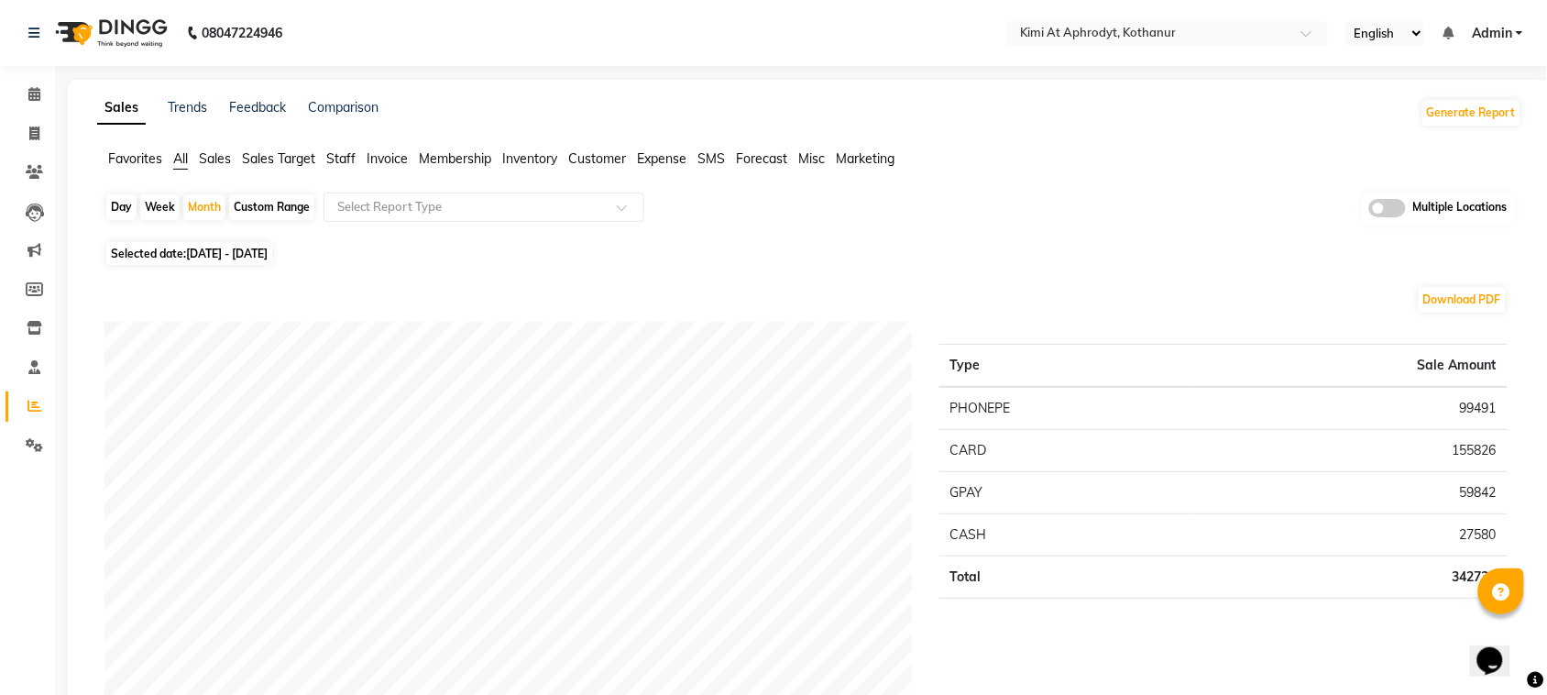
click at [378, 160] on span "Invoice" at bounding box center [387, 158] width 41 height 16
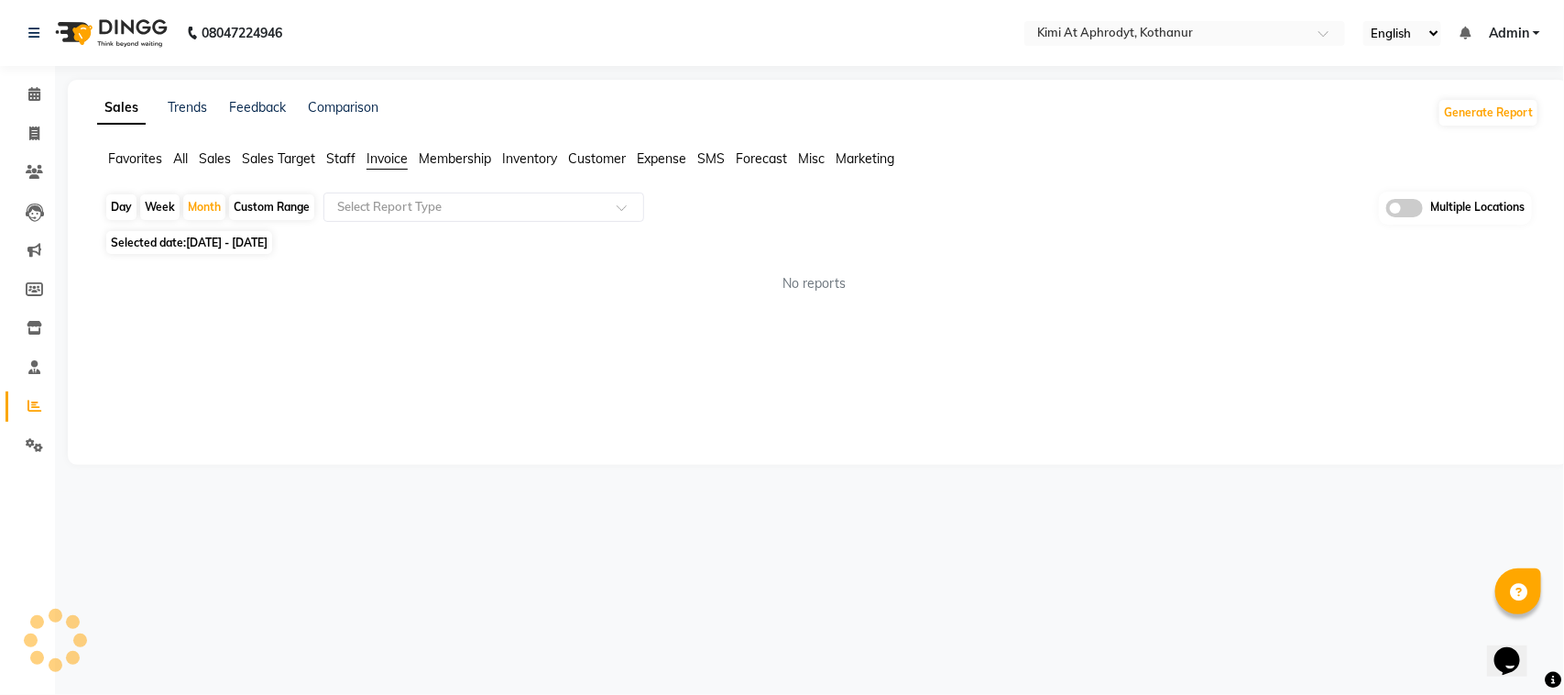
click at [221, 156] on span "Sales" at bounding box center [215, 158] width 32 height 16
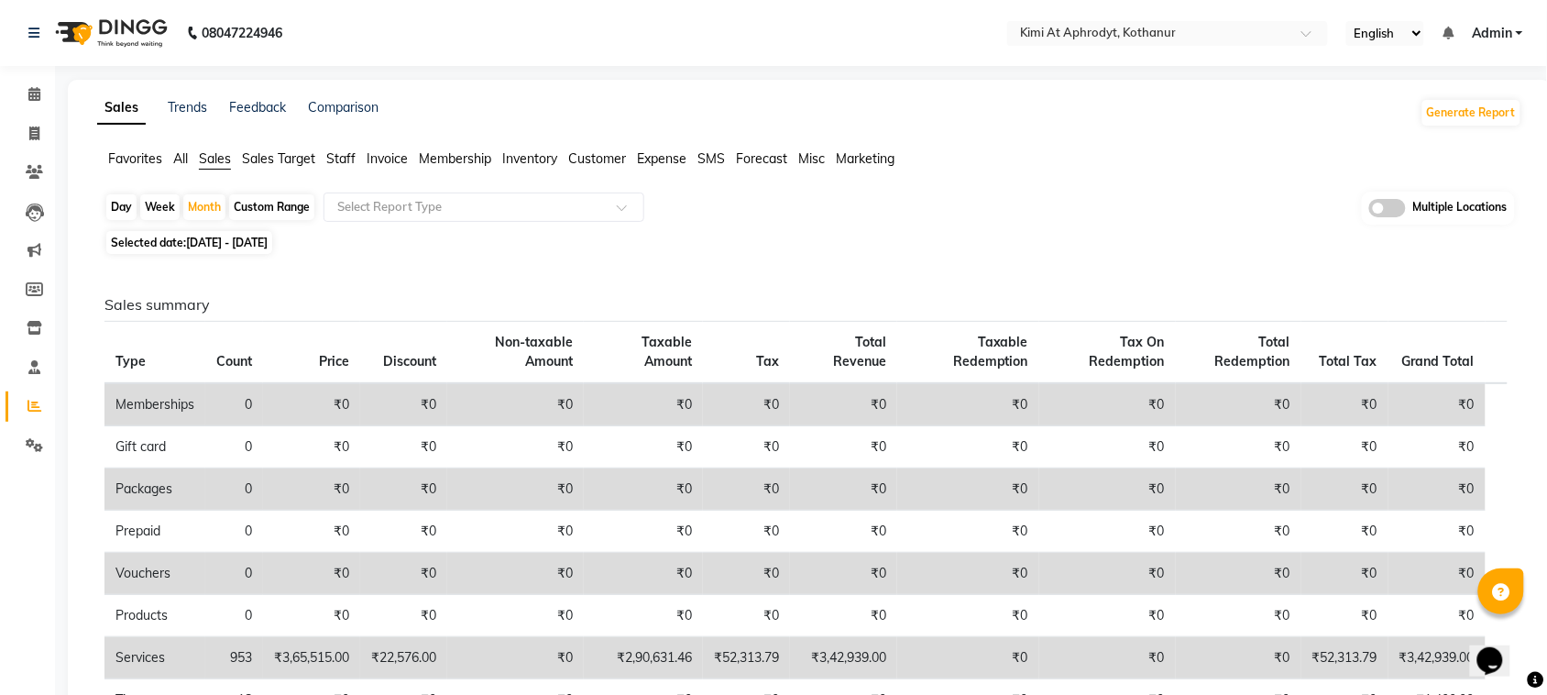
click at [587, 156] on span "Customer" at bounding box center [597, 158] width 58 height 16
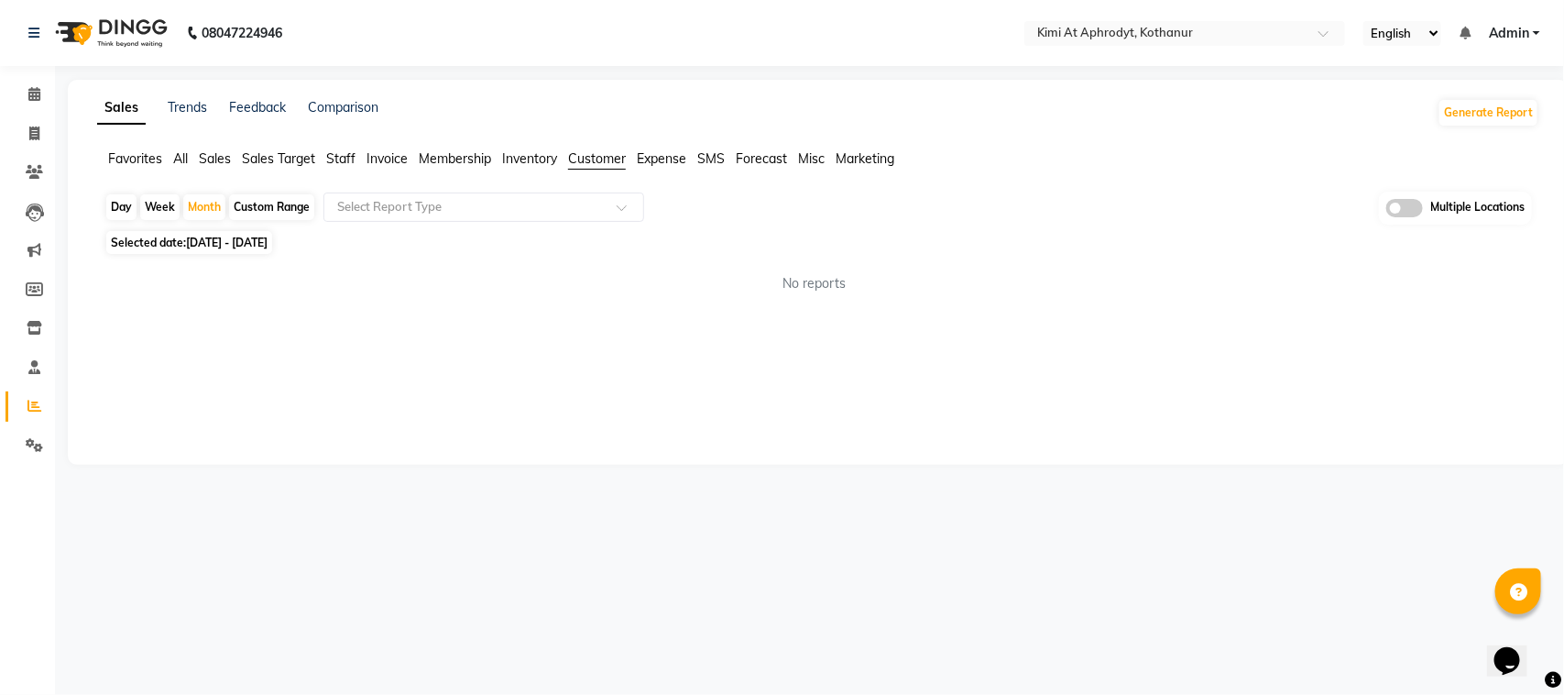
click at [551, 157] on span "Inventory" at bounding box center [529, 158] width 55 height 16
click at [465, 154] on span "Membership" at bounding box center [455, 158] width 72 height 16
click at [388, 154] on span "Invoice" at bounding box center [387, 158] width 41 height 16
click at [875, 160] on span "Marketing" at bounding box center [865, 158] width 59 height 16
click at [281, 161] on span "Sales Target" at bounding box center [278, 158] width 73 height 16
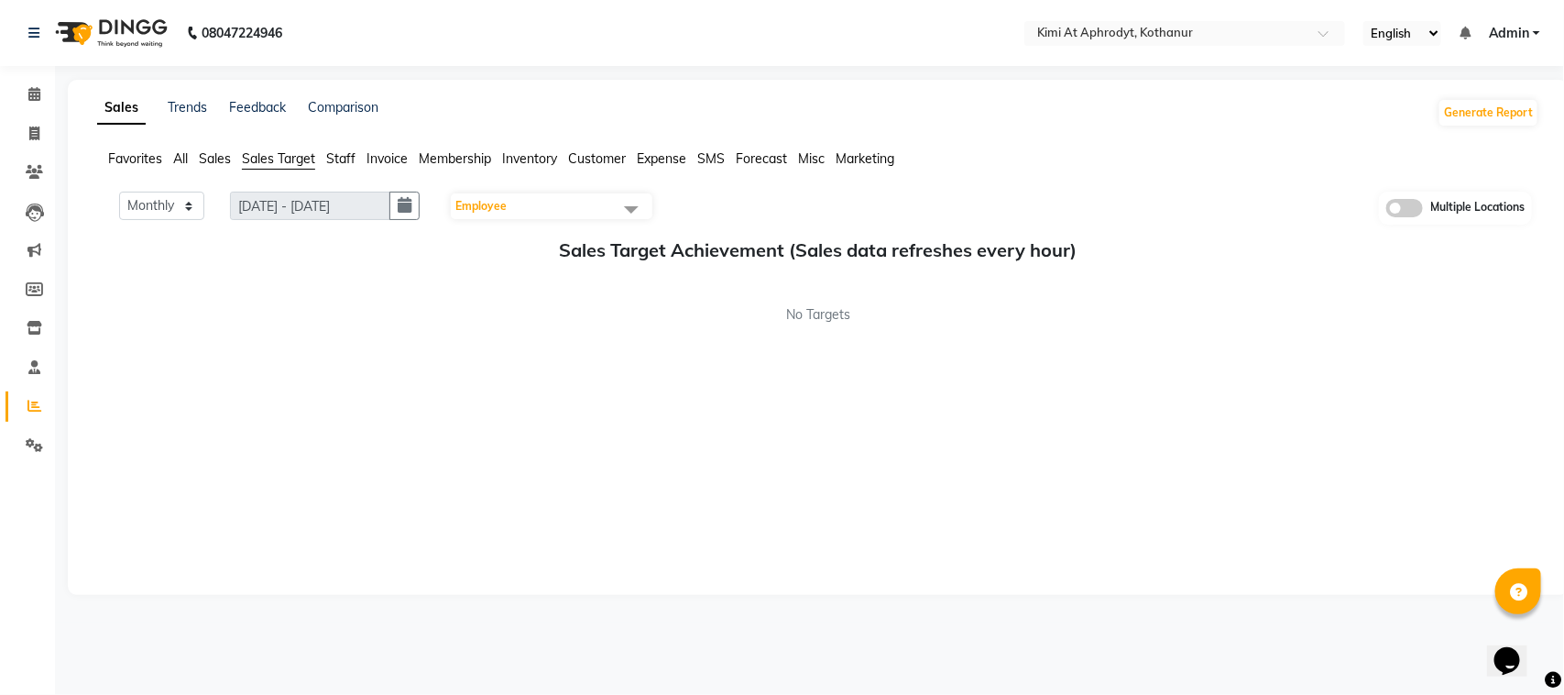
click at [341, 158] on span "Staff" at bounding box center [340, 158] width 29 height 16
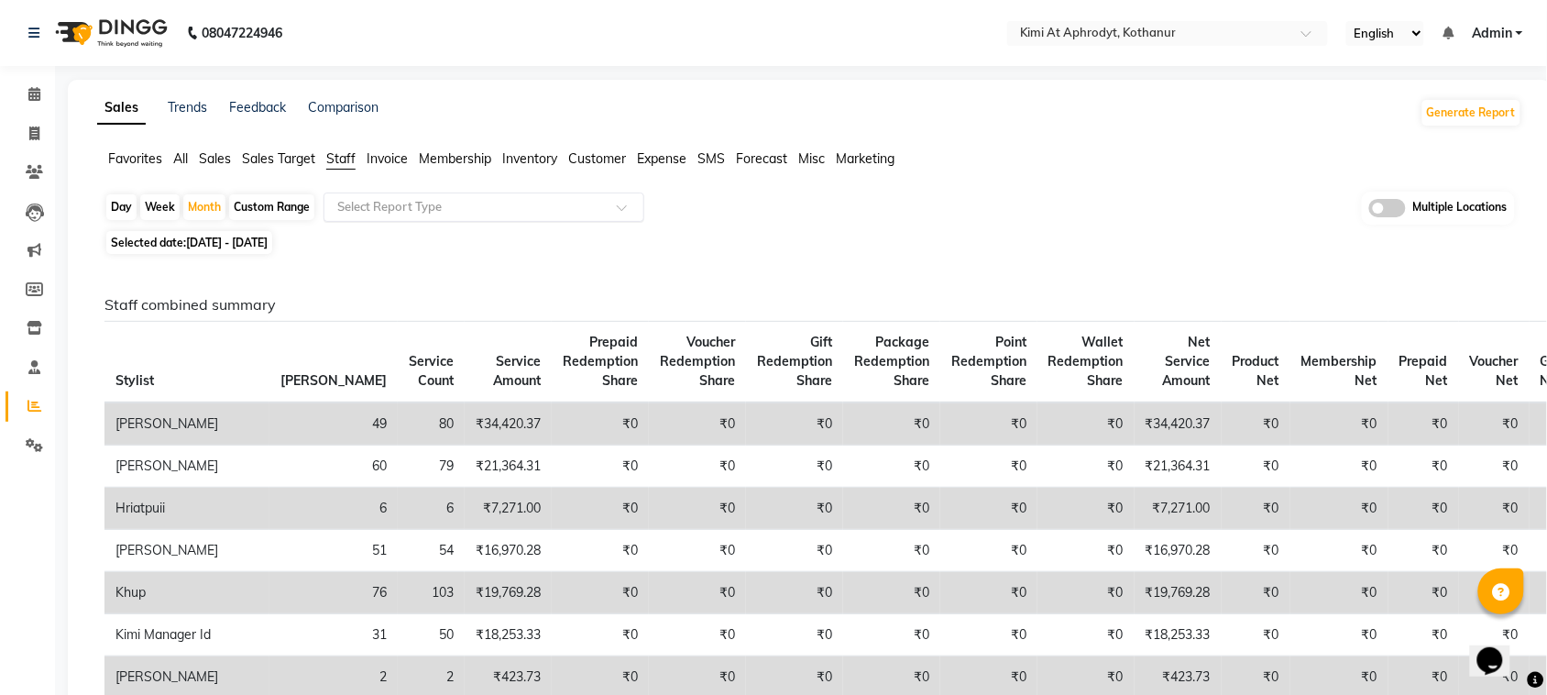
click at [621, 212] on span at bounding box center [628, 212] width 23 height 18
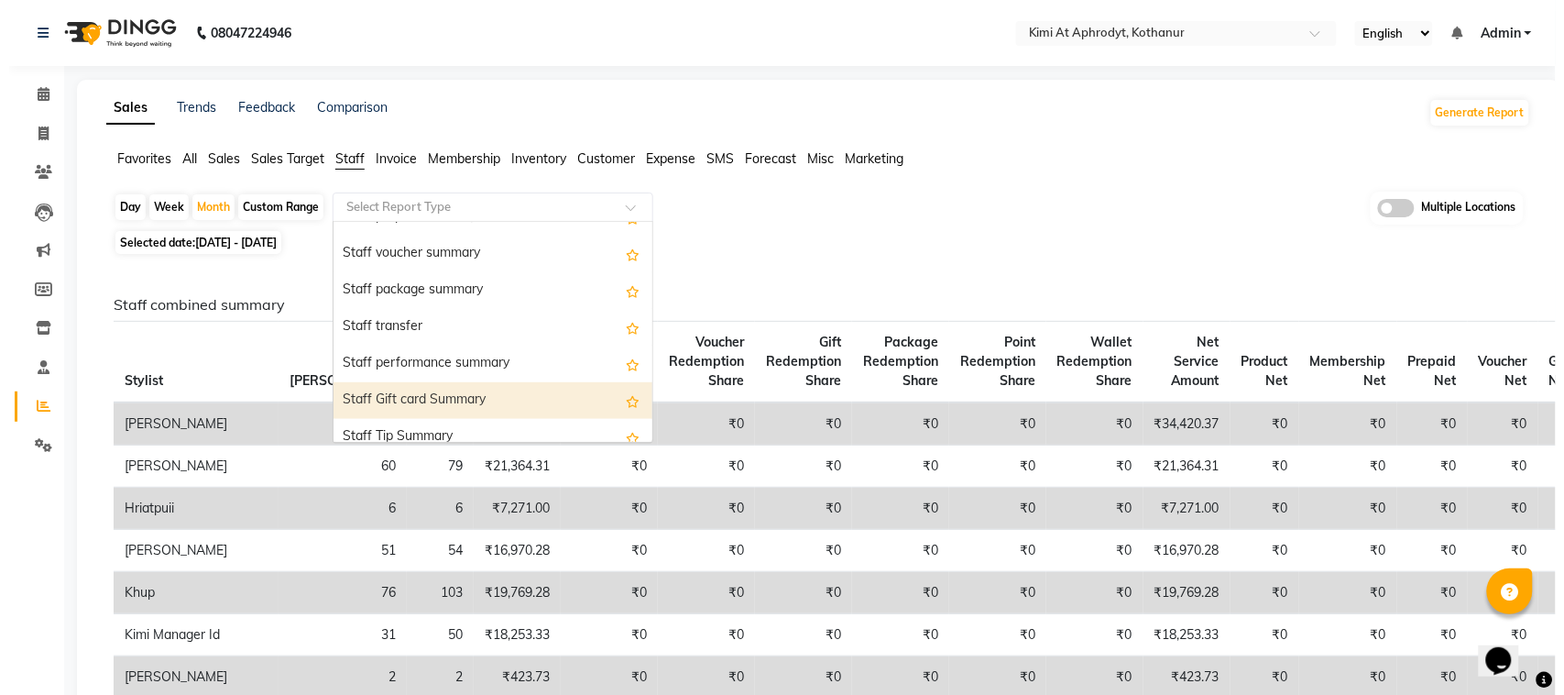
scroll to position [585, 0]
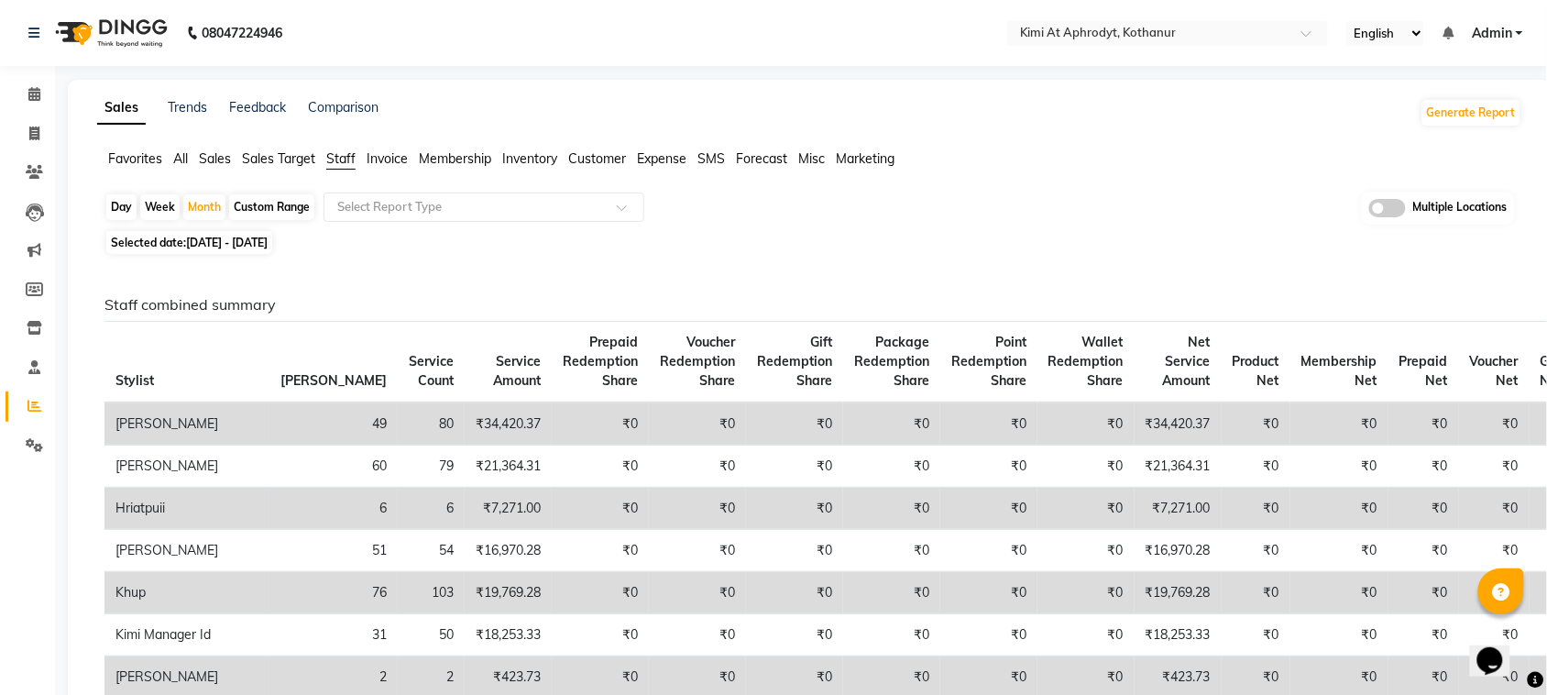
click at [605, 156] on span "Customer" at bounding box center [597, 158] width 58 height 16
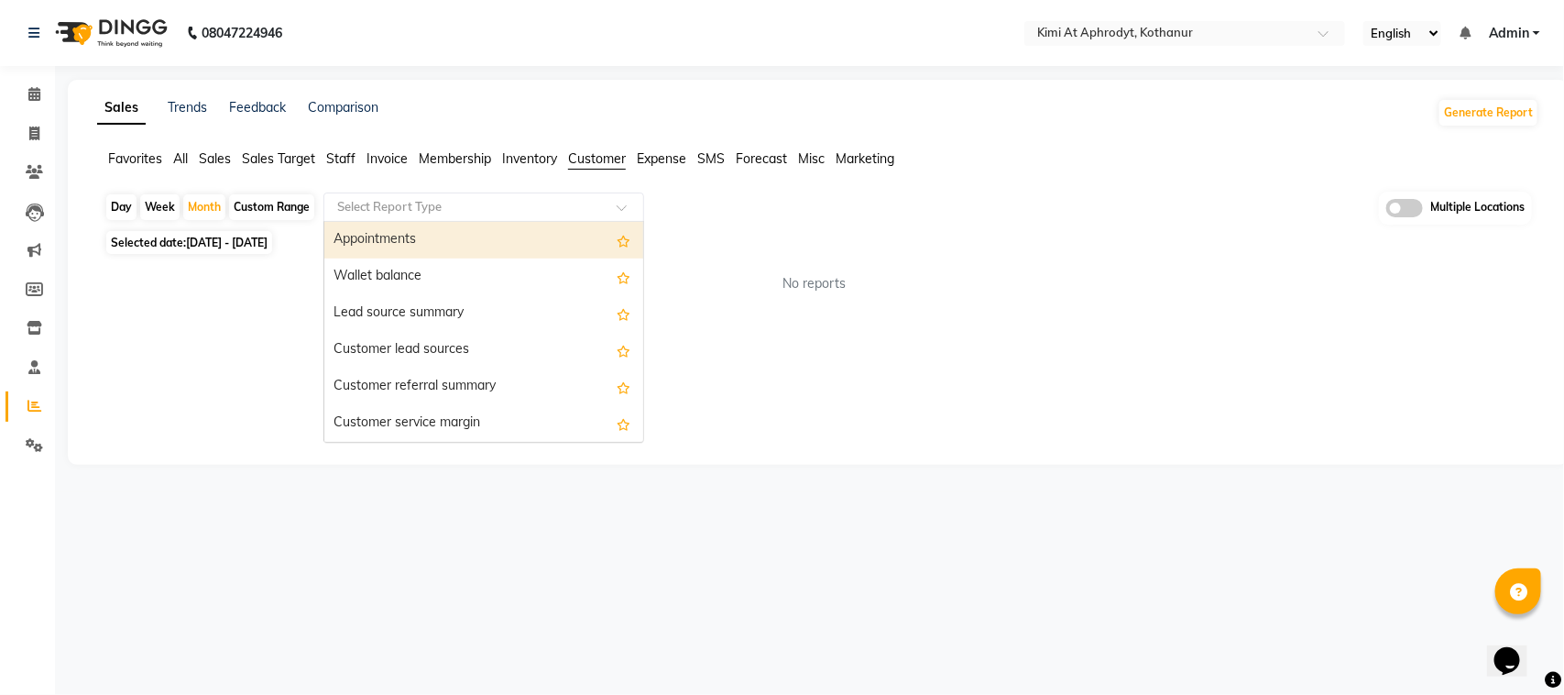
click at [617, 197] on div "Select Report Type" at bounding box center [483, 206] width 321 height 29
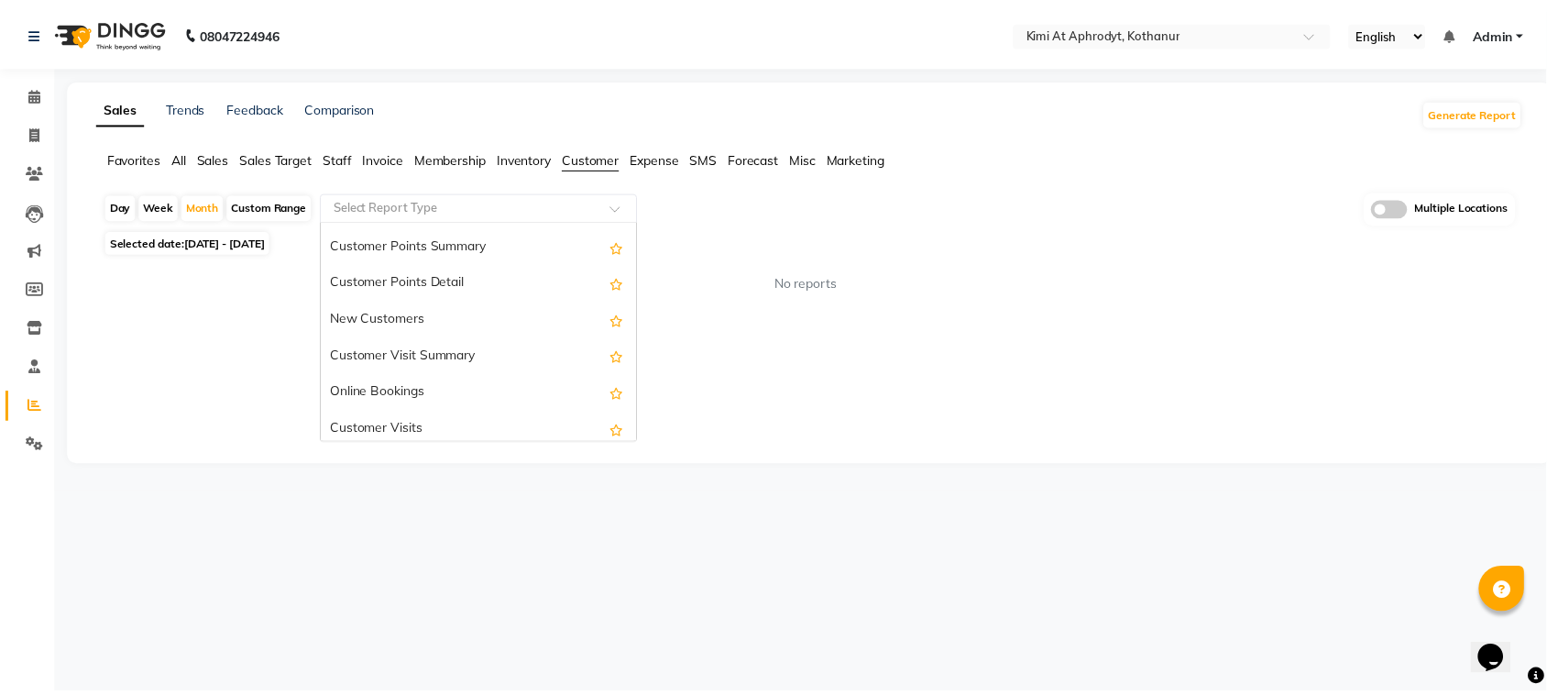
scroll to position [255, 0]
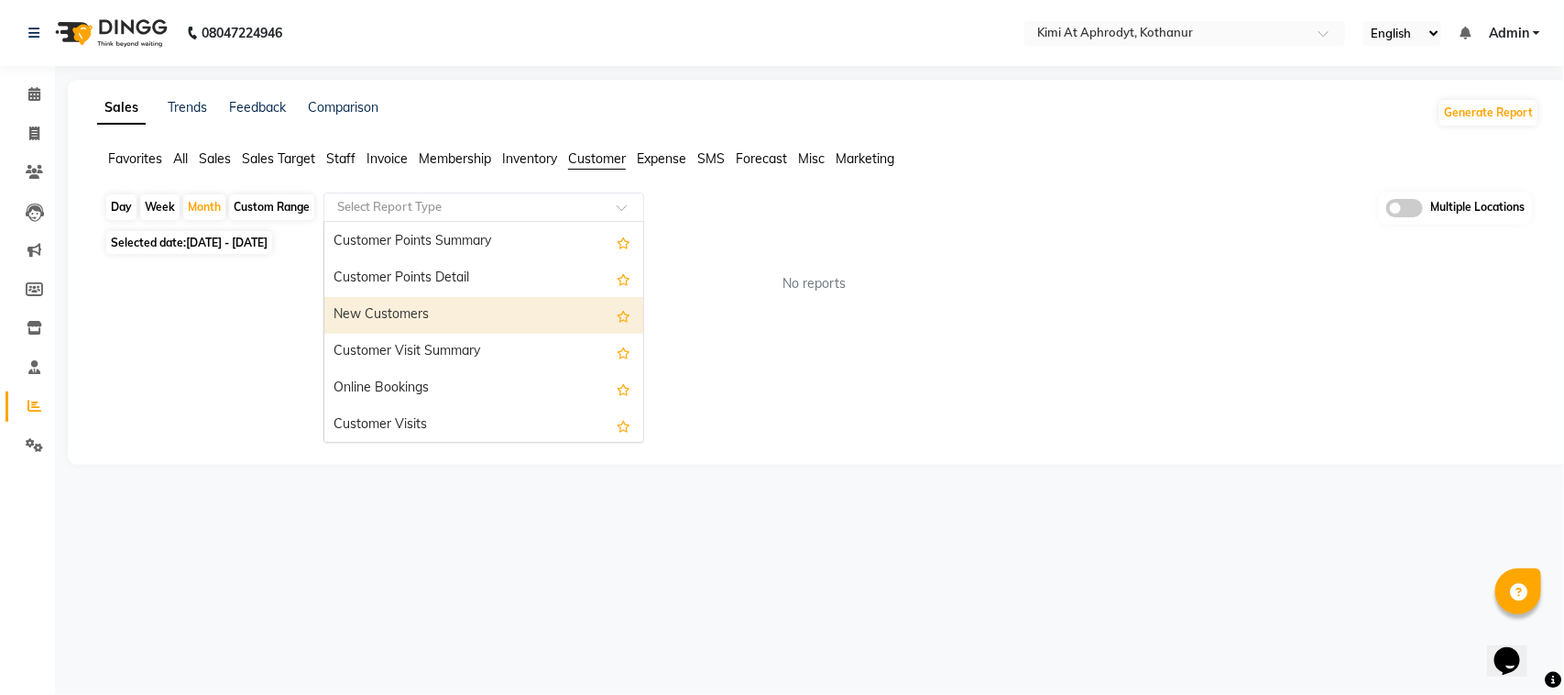
click at [542, 301] on div "New Customers" at bounding box center [483, 315] width 319 height 37
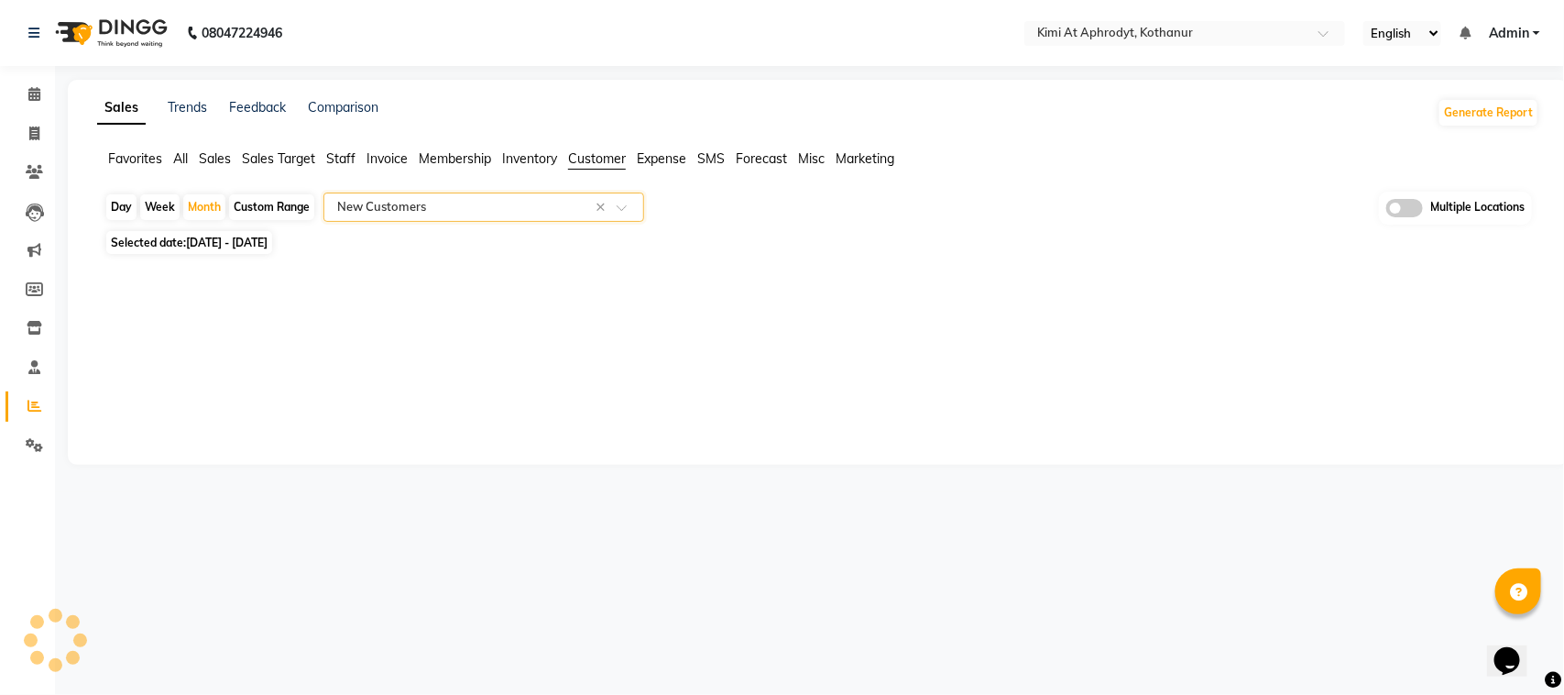
select select "full_report"
select select "csv"
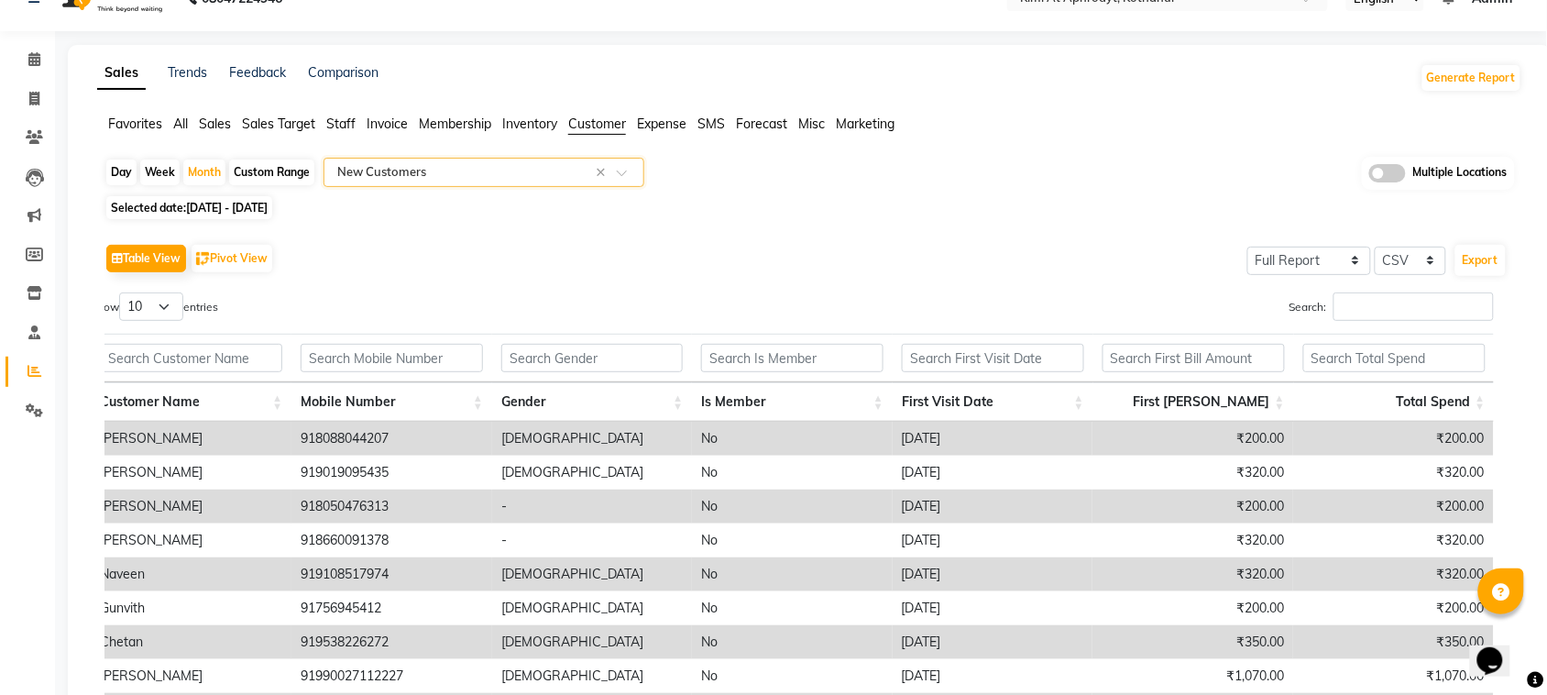
scroll to position [0, 0]
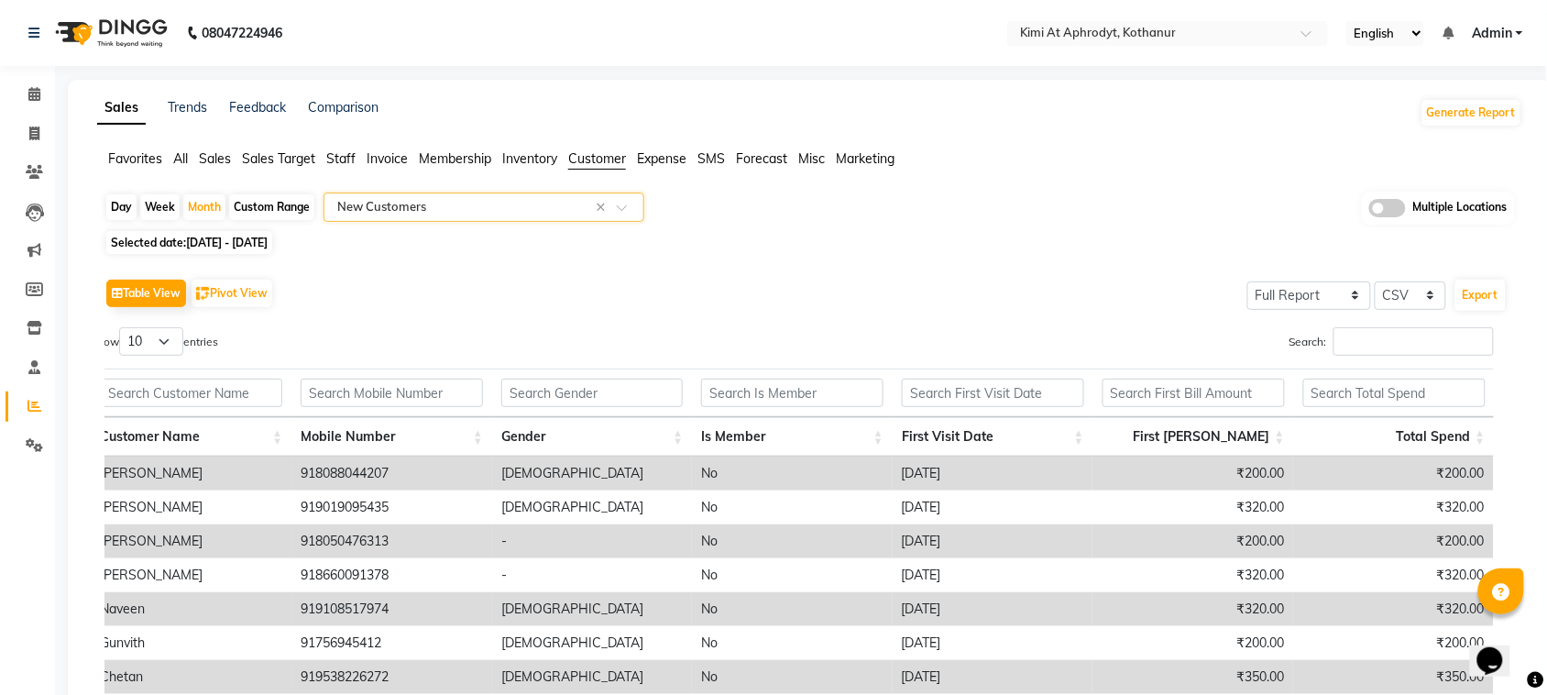
click at [557, 212] on input "text" at bounding box center [466, 207] width 264 height 18
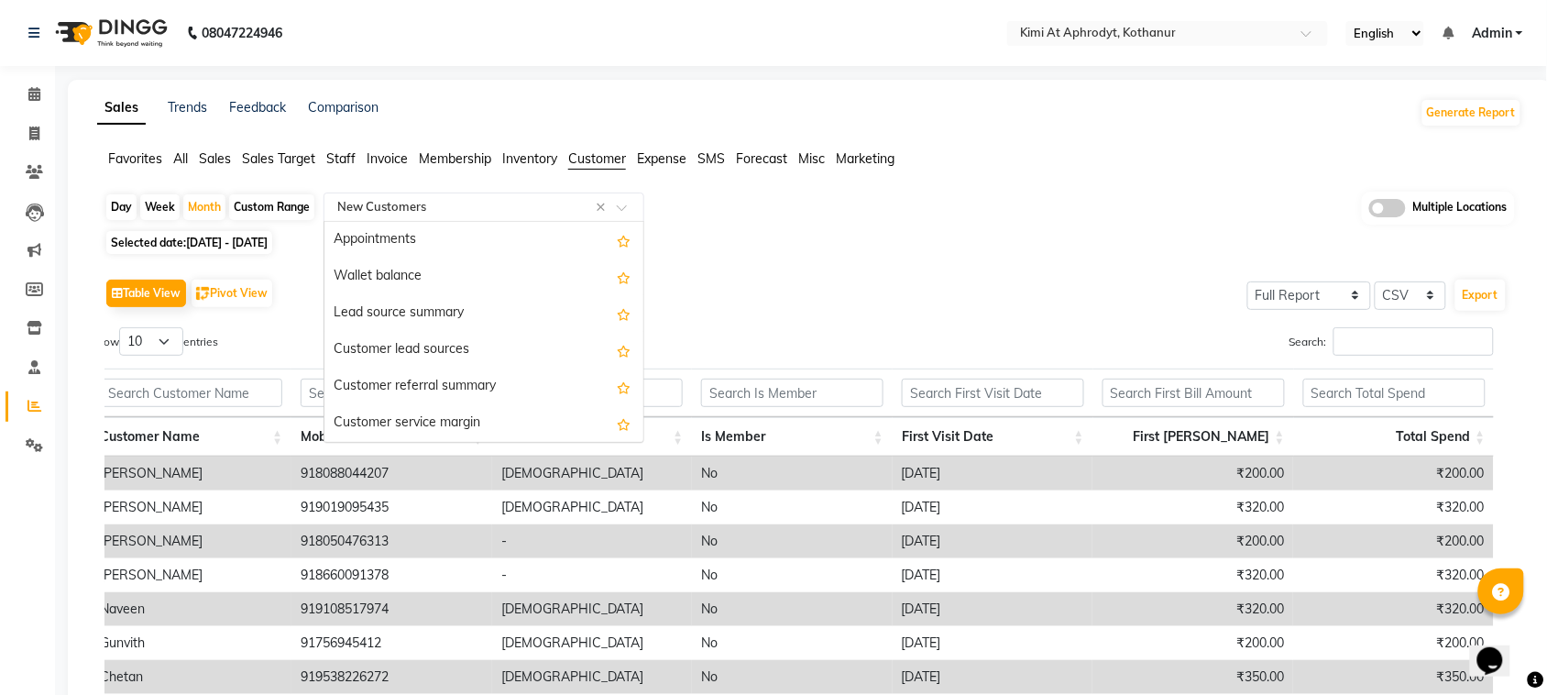
scroll to position [257, 0]
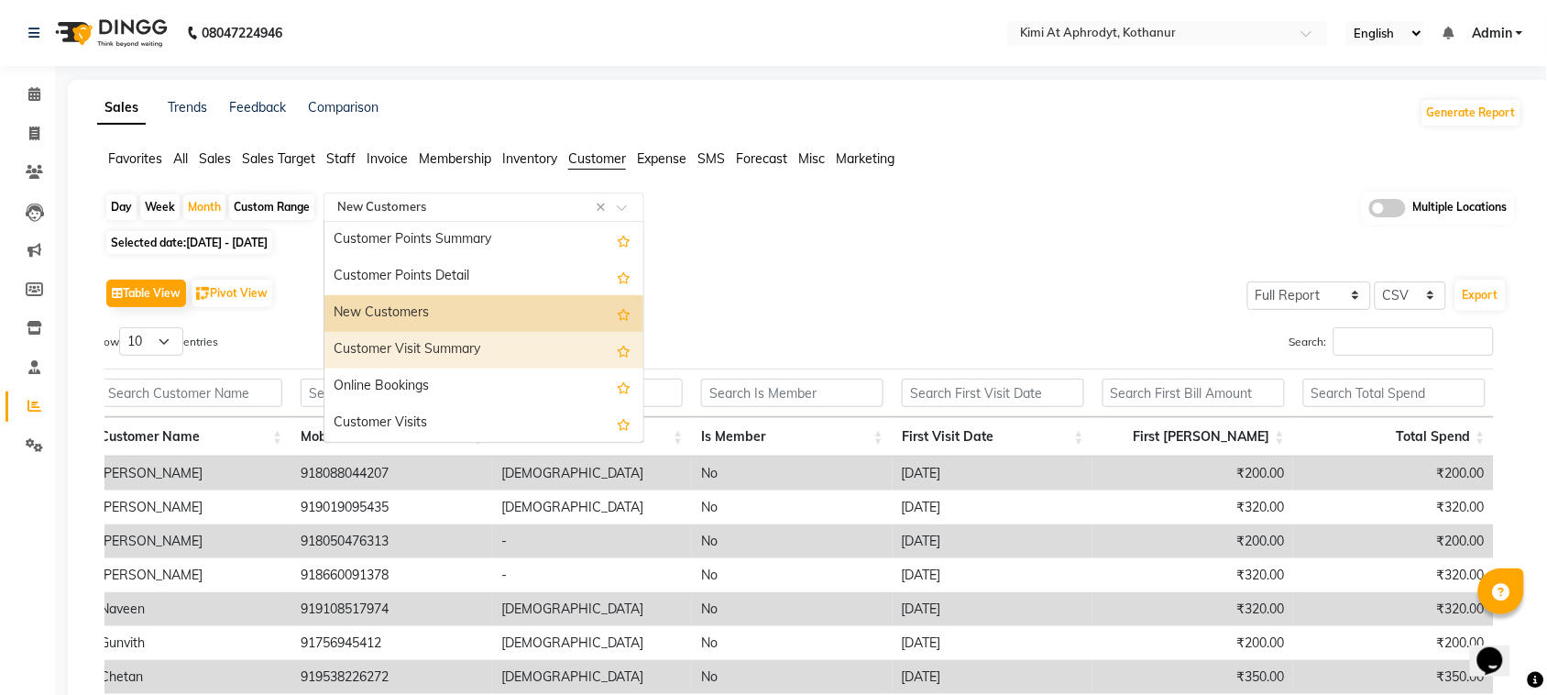
click at [578, 345] on div "Customer Visit Summary" at bounding box center [483, 350] width 319 height 37
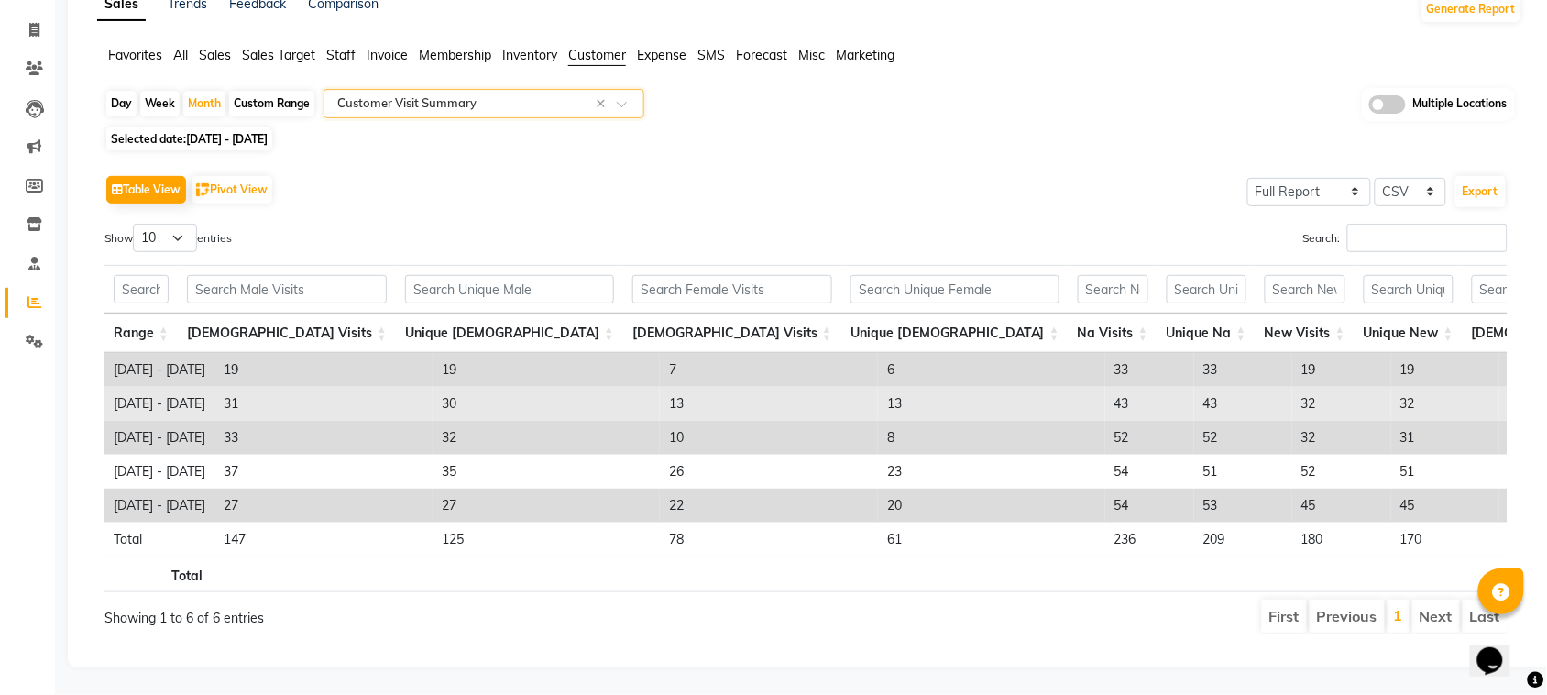
scroll to position [140, 0]
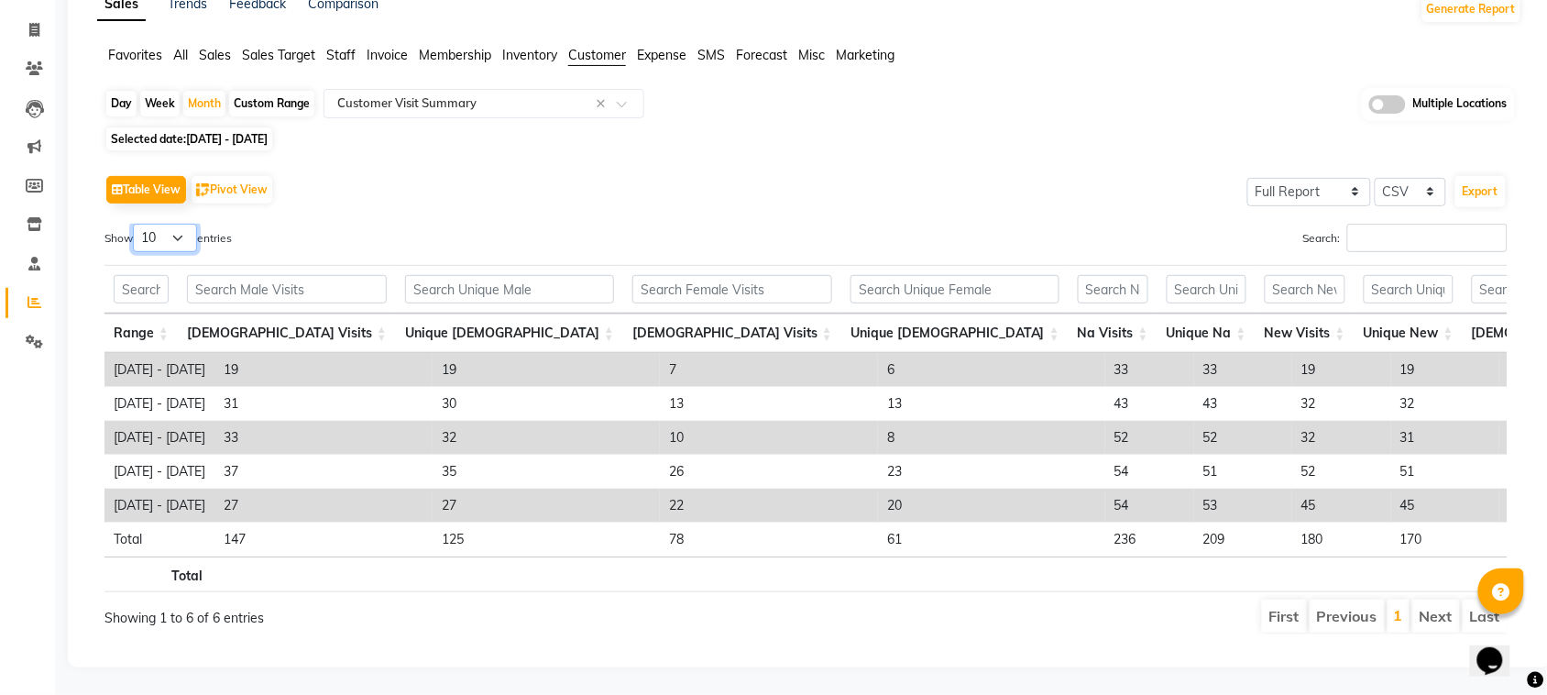
click at [194, 224] on select "10 25 50 100" at bounding box center [165, 238] width 64 height 28
select select "100"
click at [136, 224] on select "10 25 50 100" at bounding box center [165, 238] width 64 height 28
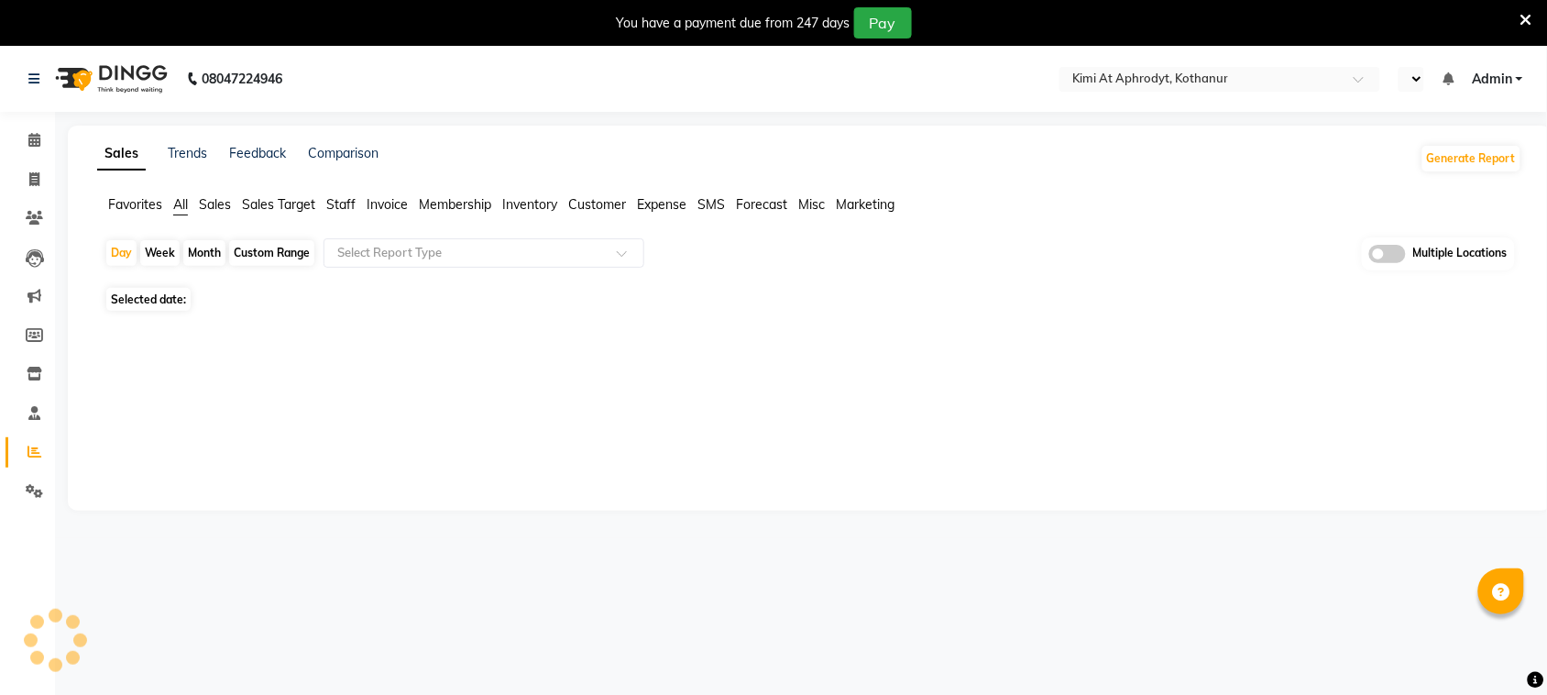
select select "en"
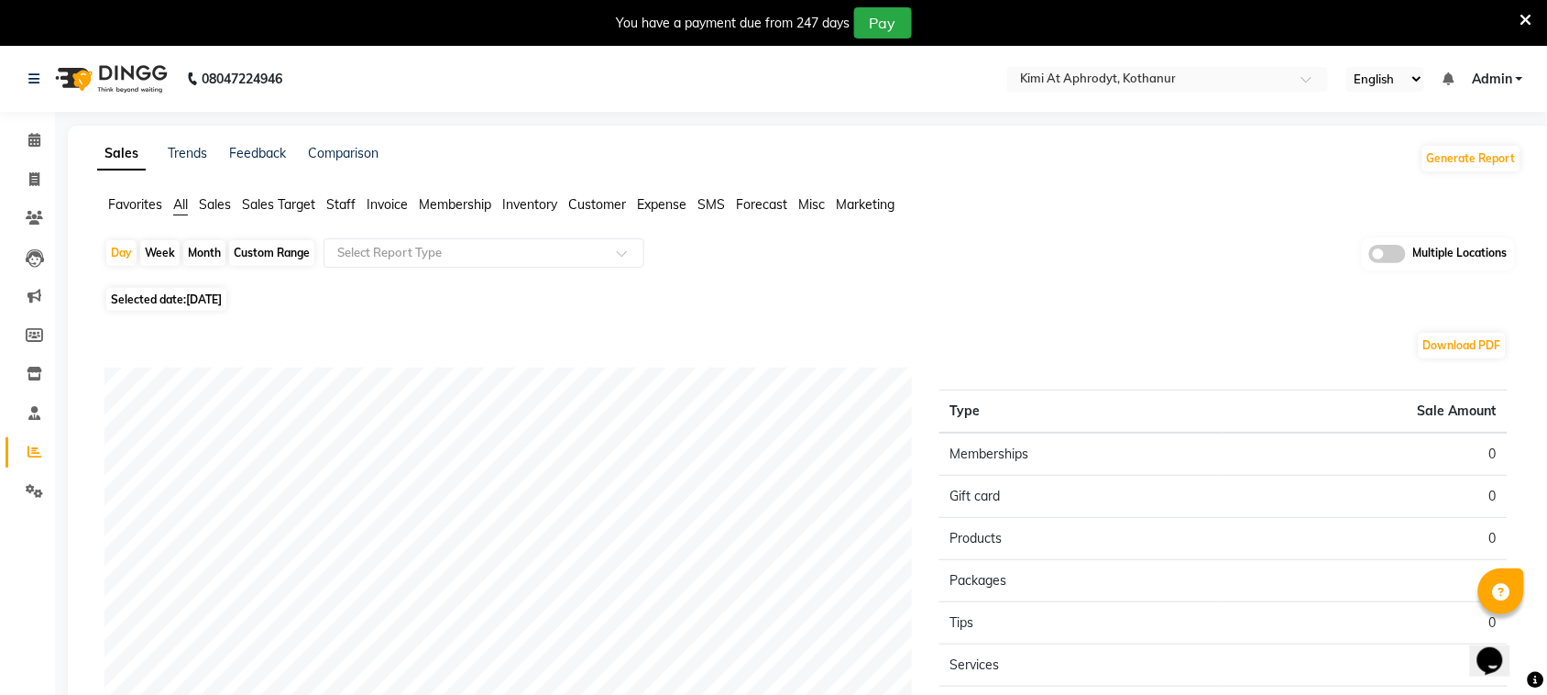
click at [1527, 19] on icon at bounding box center [1526, 20] width 12 height 16
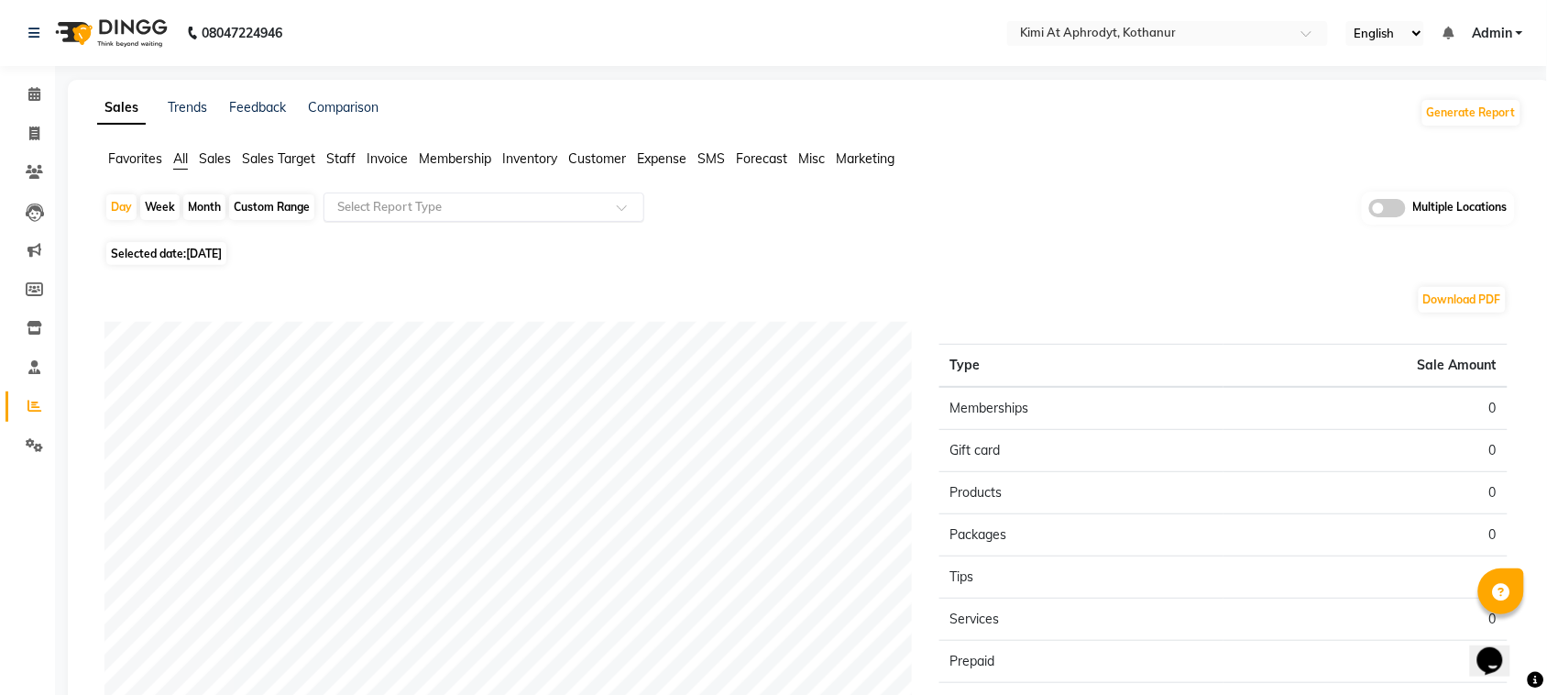
click at [586, 208] on input "text" at bounding box center [466, 207] width 264 height 18
click at [608, 151] on span "Customer" at bounding box center [597, 158] width 58 height 16
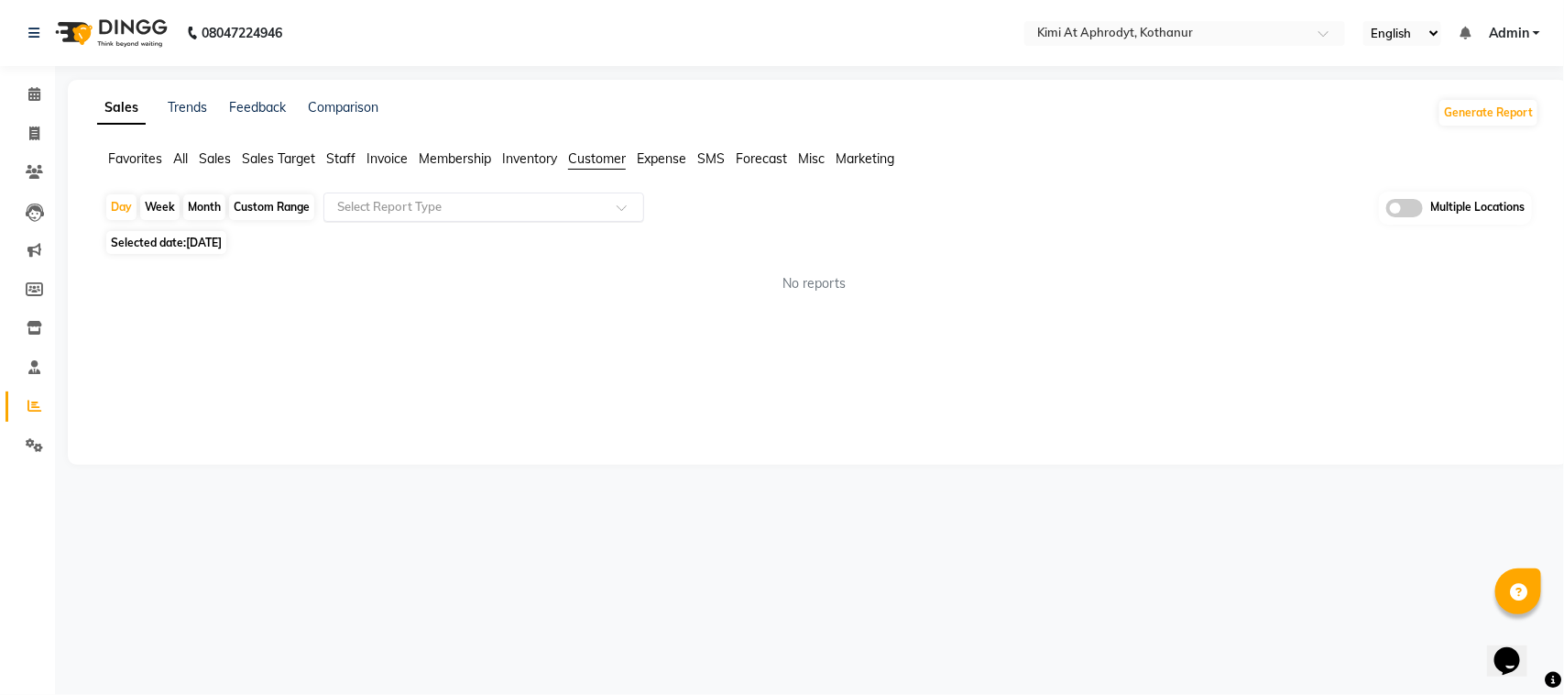
click at [583, 213] on input "text" at bounding box center [466, 207] width 264 height 18
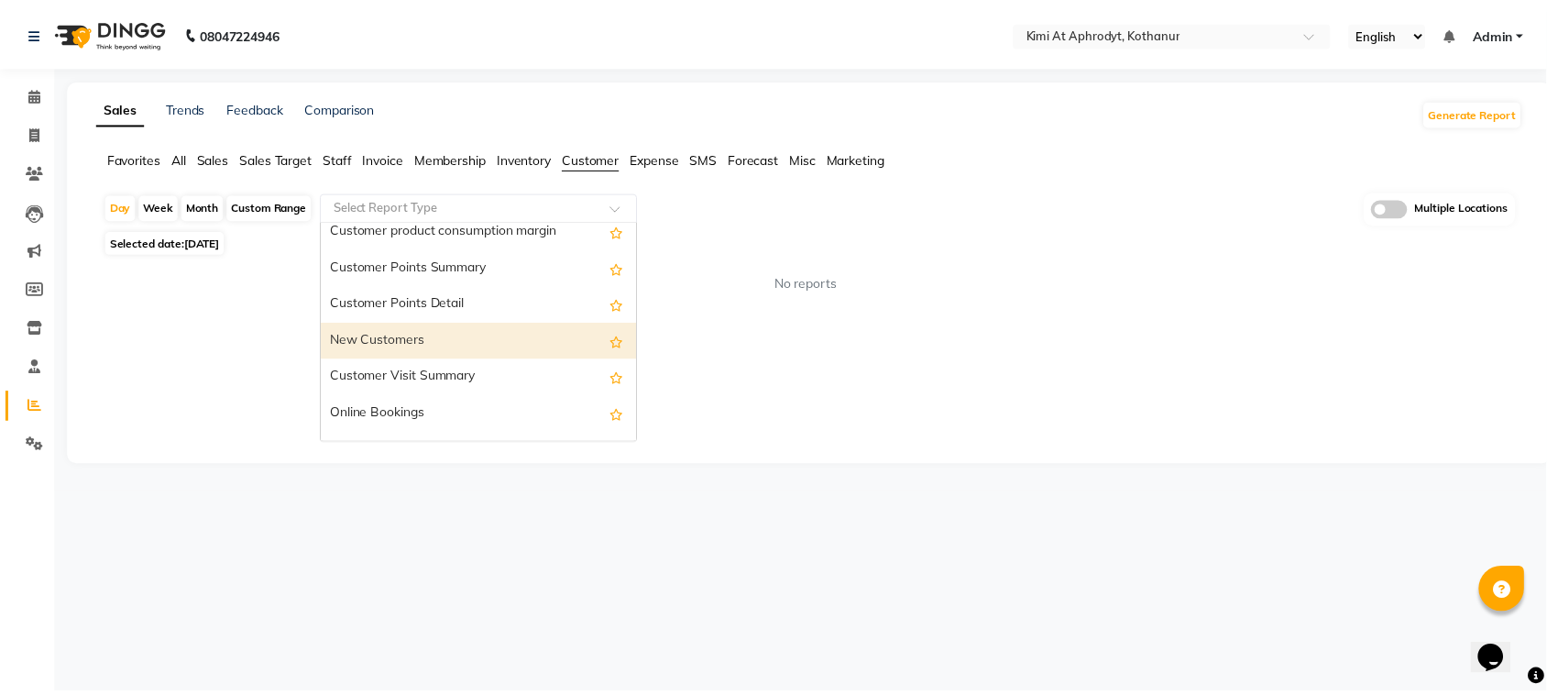
scroll to position [255, 0]
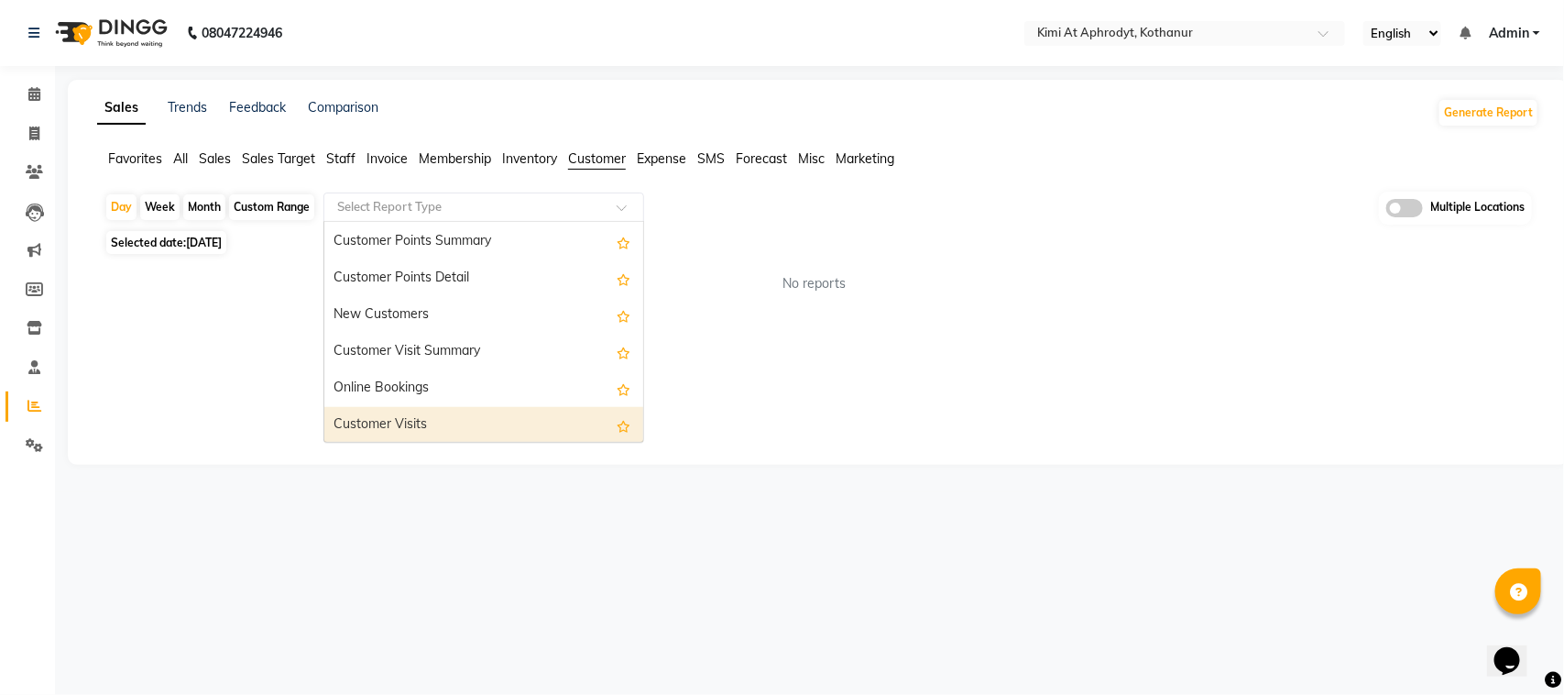
click at [513, 414] on div "Customer Visits" at bounding box center [483, 425] width 319 height 37
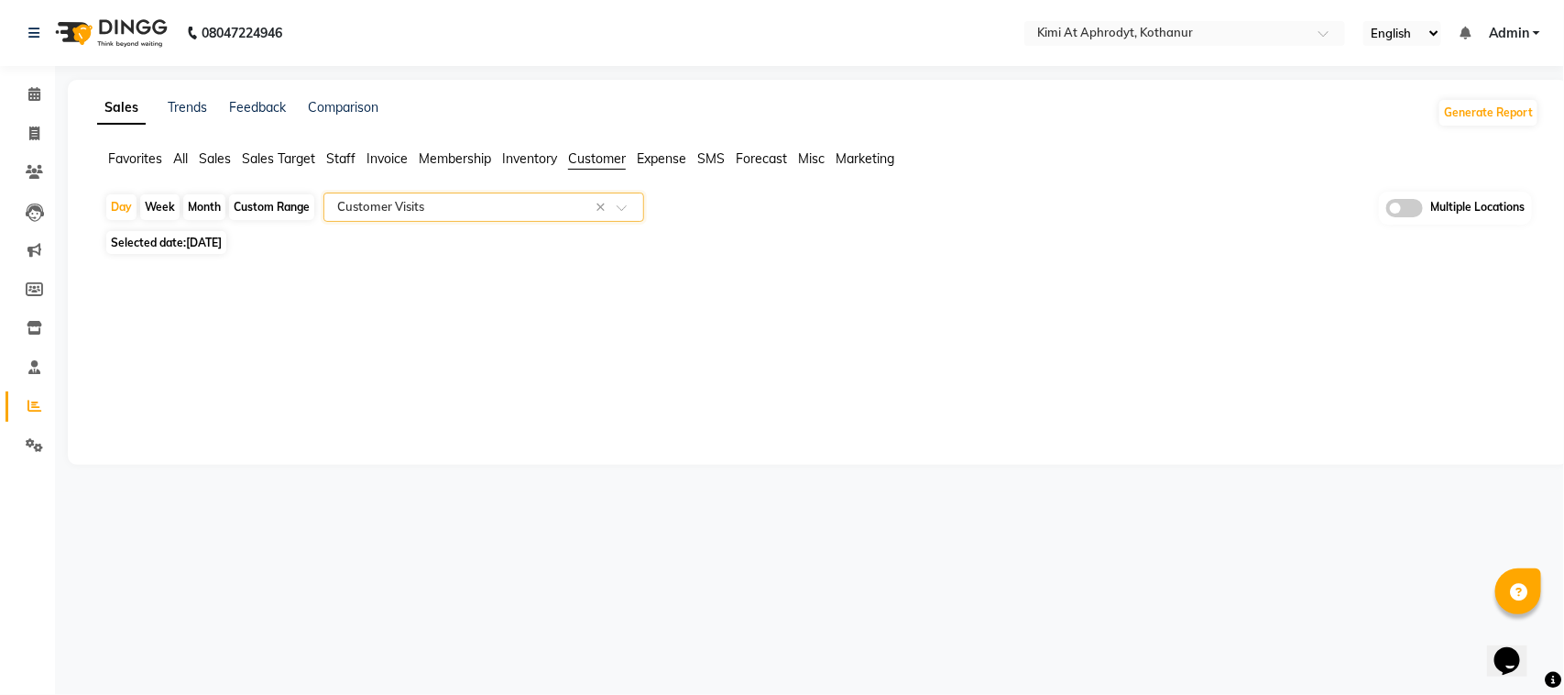
click at [200, 208] on div "Month" at bounding box center [204, 207] width 42 height 26
select select "9"
select select "2025"
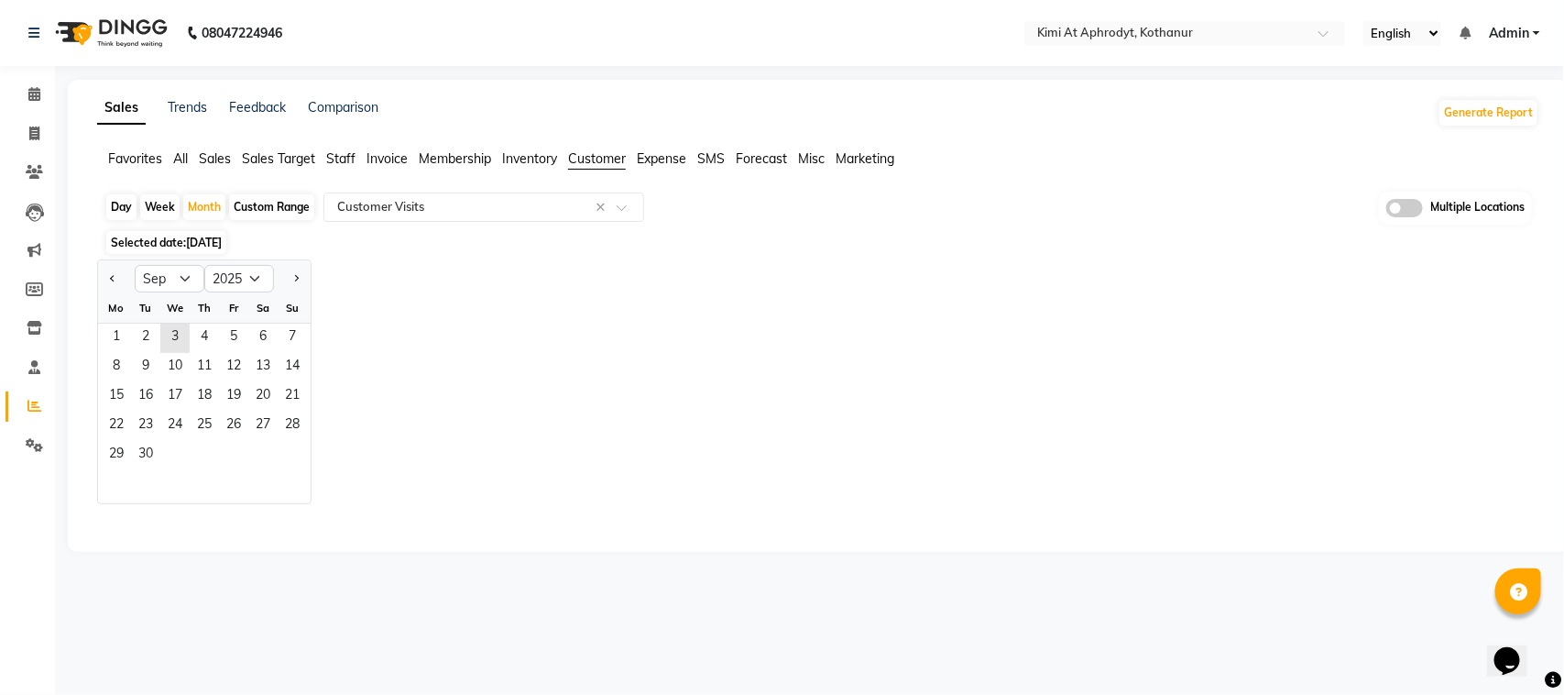
click at [104, 279] on div at bounding box center [116, 278] width 37 height 29
click at [106, 280] on button "Previous month" at bounding box center [112, 278] width 15 height 29
select select "8"
click at [240, 335] on span "1" at bounding box center [233, 337] width 29 height 29
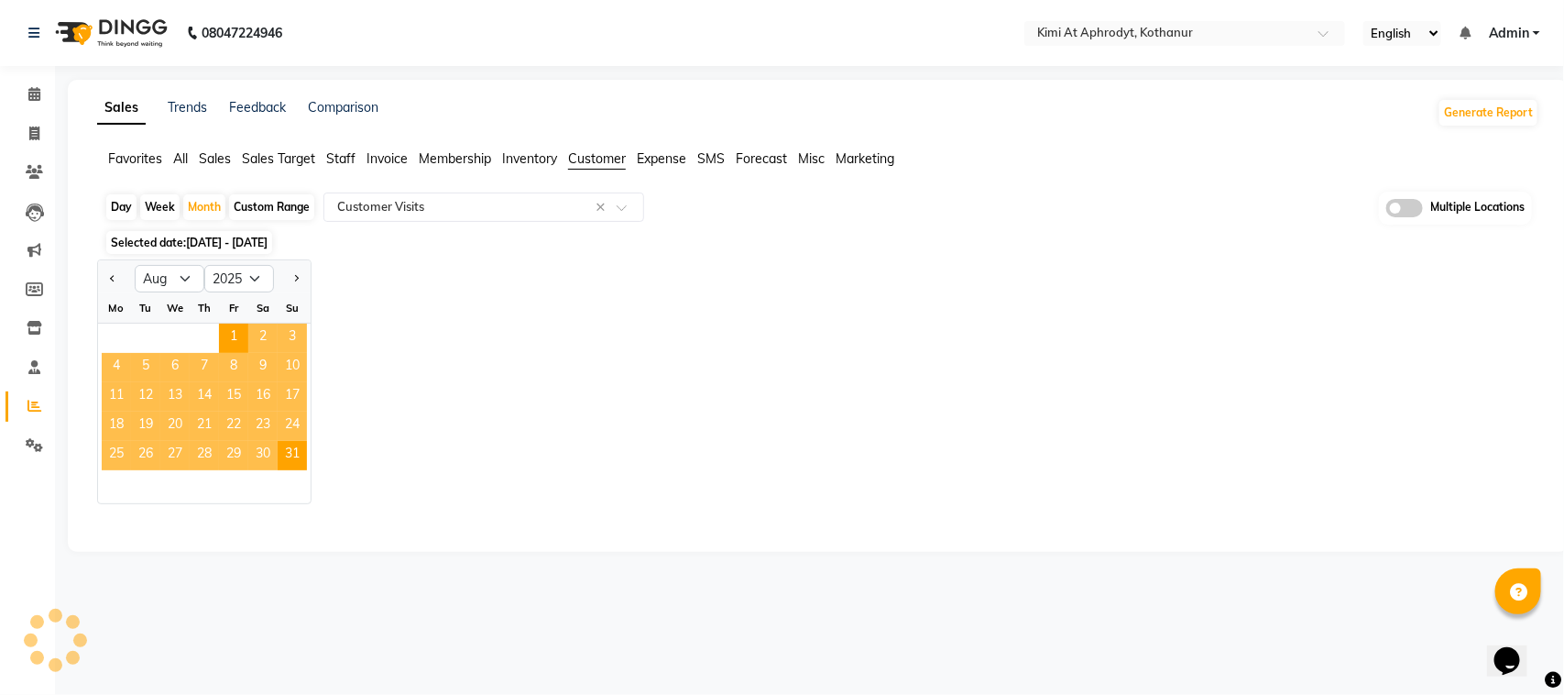
click at [396, 276] on div "Jan Feb Mar Apr May Jun Jul Aug Sep Oct Nov Dec 2015 2016 2017 2018 2019 2020 2…" at bounding box center [818, 381] width 1442 height 245
click at [369, 243] on div "Selected date: 01-08-2025 - 31-08-2025" at bounding box center [821, 242] width 1435 height 19
click at [1001, 233] on div "Selected date: 01-08-2025 - 31-08-2025" at bounding box center [821, 242] width 1435 height 19
select select "full_report"
select select "csv"
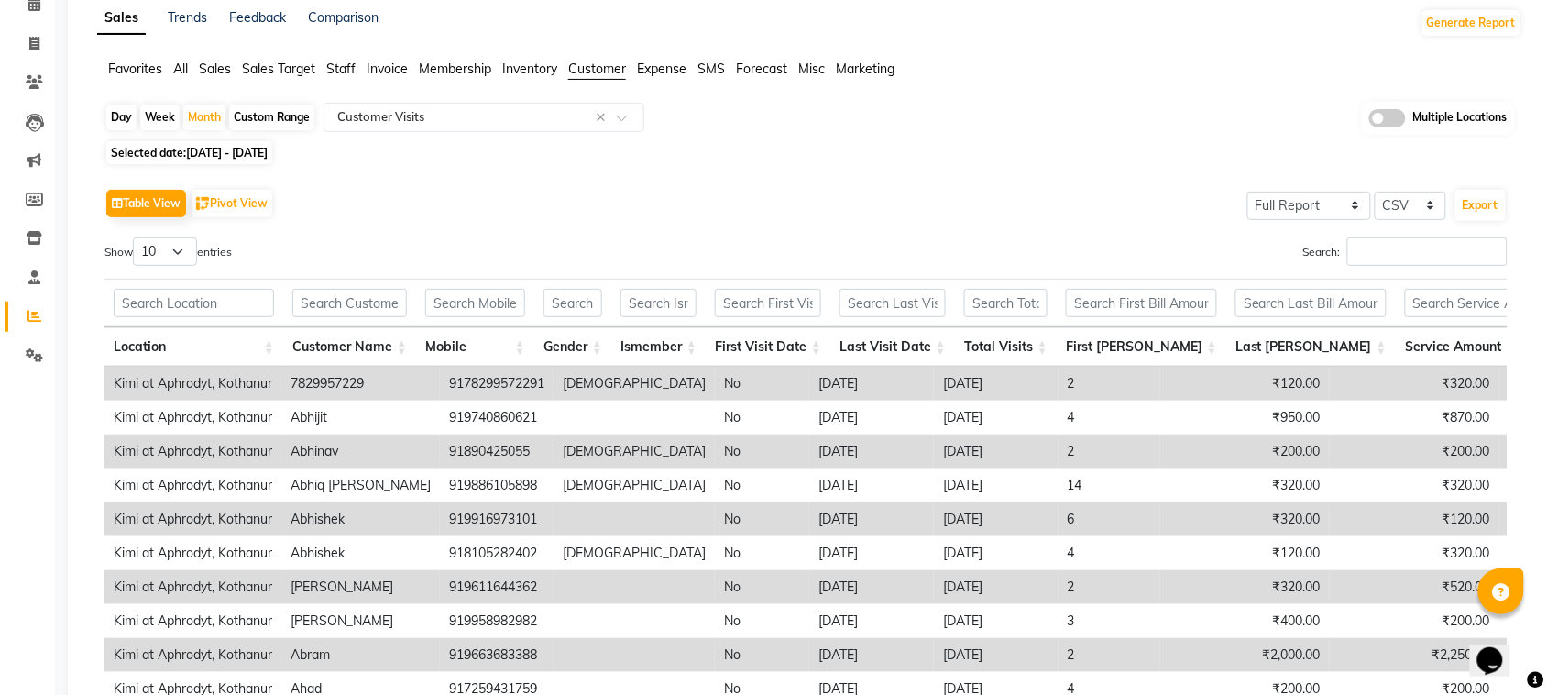
scroll to position [276, 0]
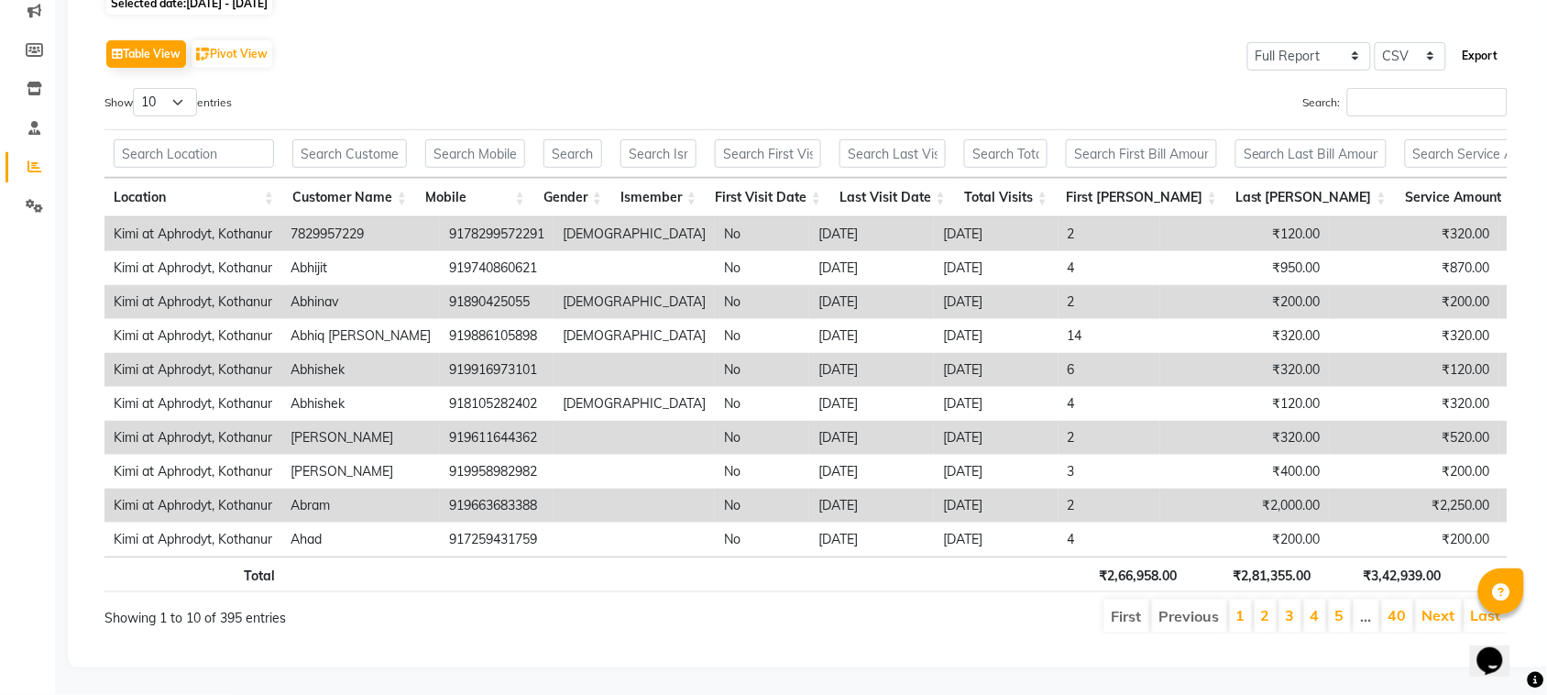
click at [1475, 40] on button "Export" at bounding box center [1480, 55] width 50 height 31
